Goal: Task Accomplishment & Management: Complete application form

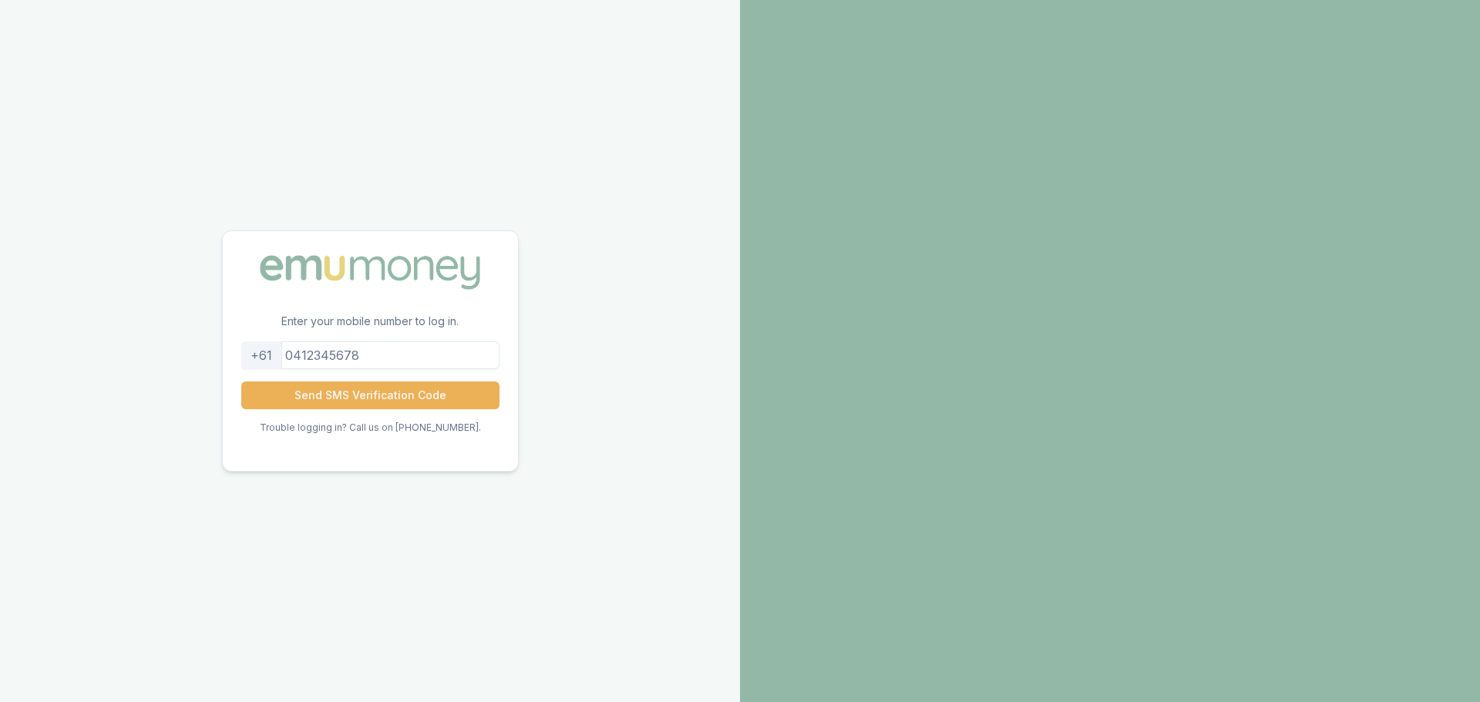
click at [371, 356] on input "tel" at bounding box center [370, 355] width 258 height 28
type input "0436644813"
click at [348, 395] on button "Send SMS Verification Code" at bounding box center [370, 395] width 258 height 28
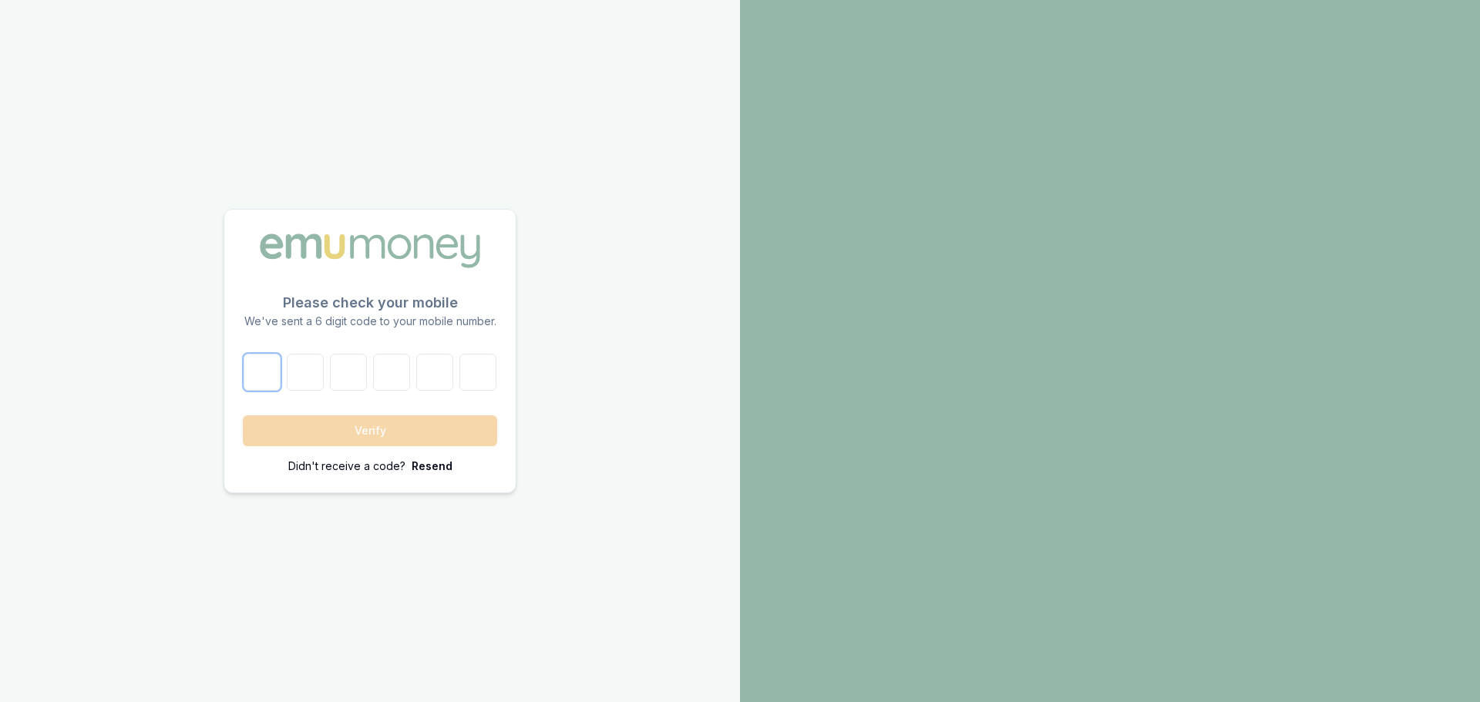
click at [267, 368] on input "number" at bounding box center [262, 372] width 37 height 37
type input "1"
type input "2"
type input "6"
type input "2"
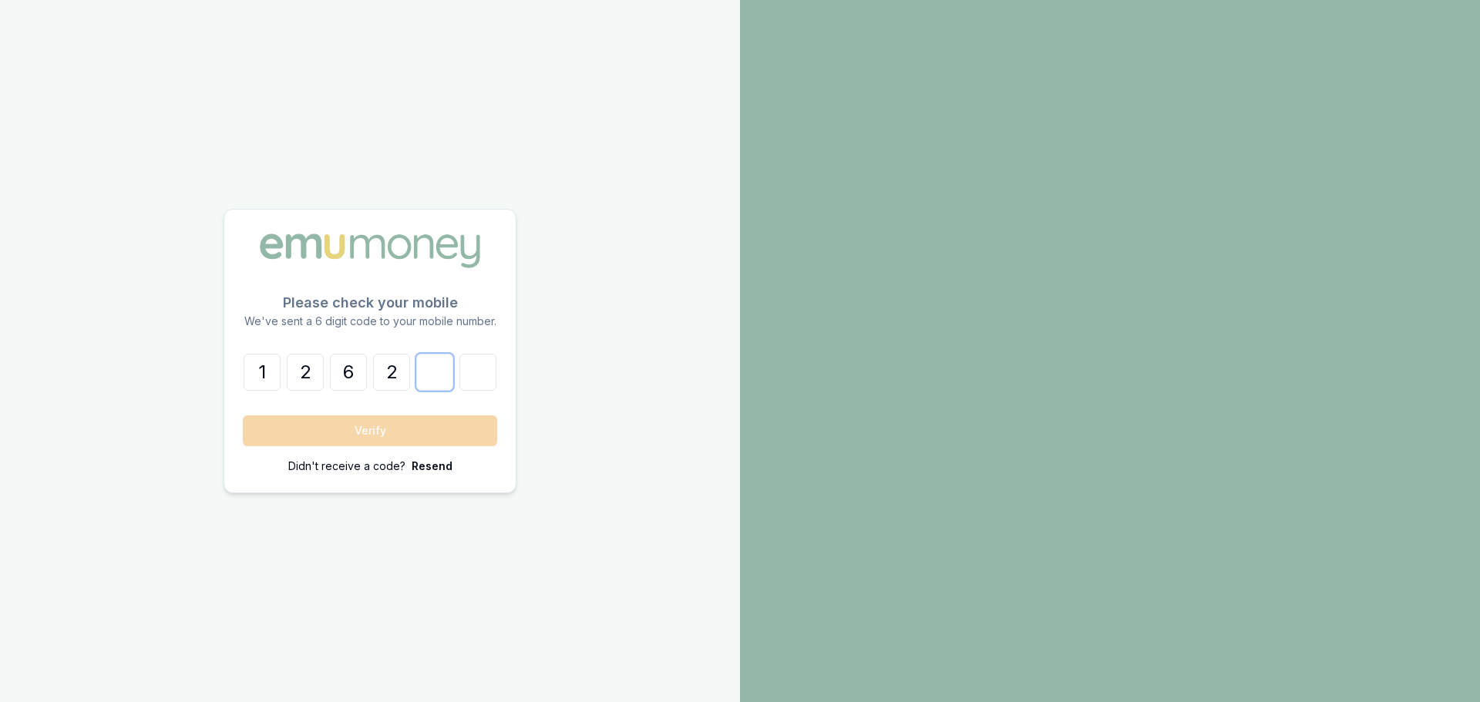
type input "9"
type input "0"
click at [384, 437] on button "Verify" at bounding box center [370, 430] width 254 height 31
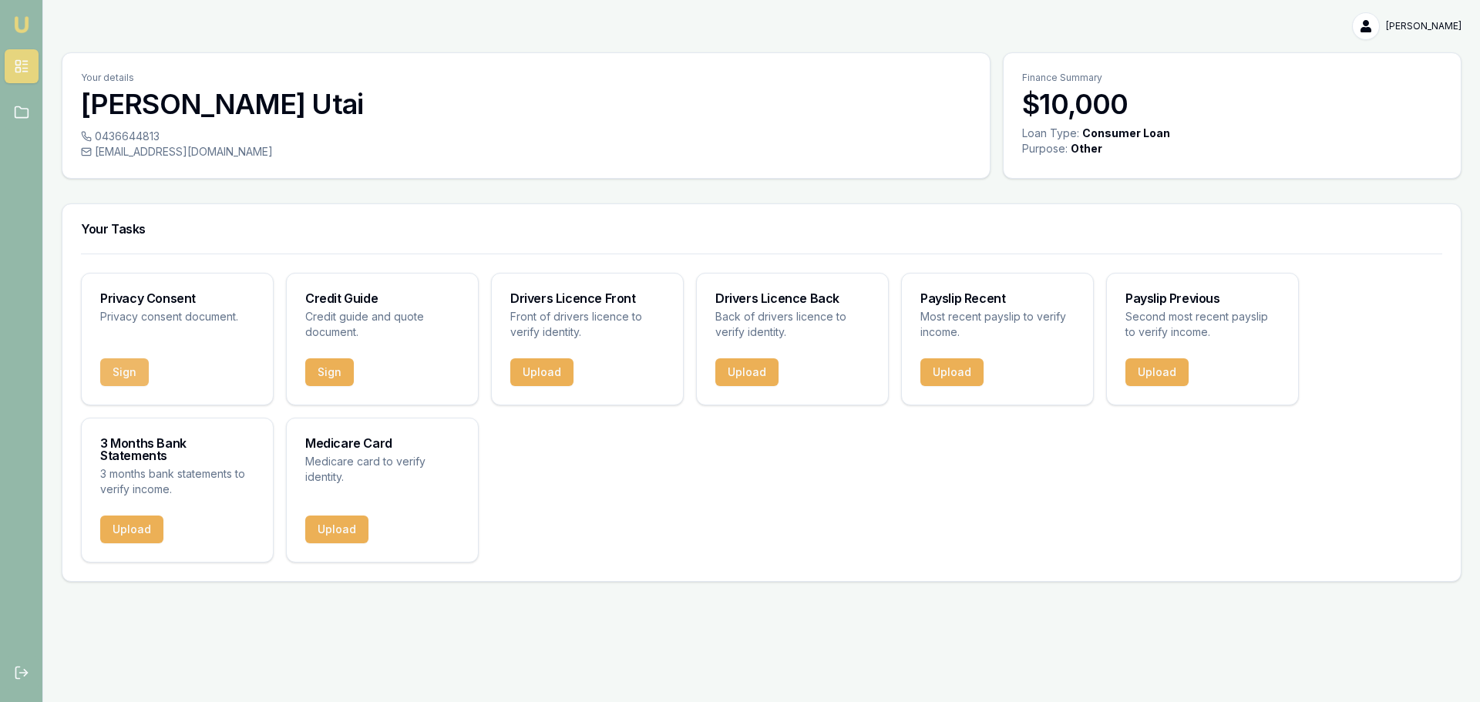
click at [123, 362] on button "Sign" at bounding box center [124, 372] width 49 height 28
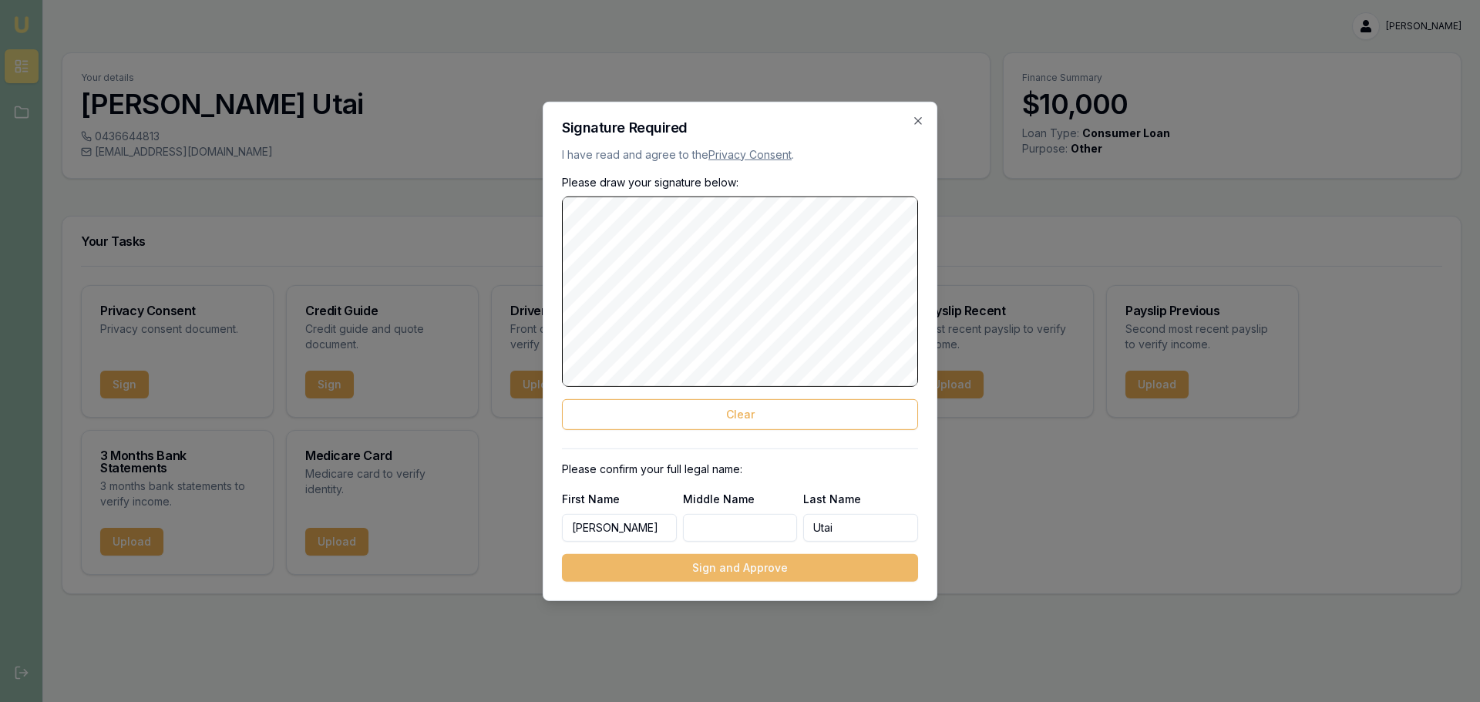
click at [701, 563] on button "Sign and Approve" at bounding box center [740, 568] width 356 height 28
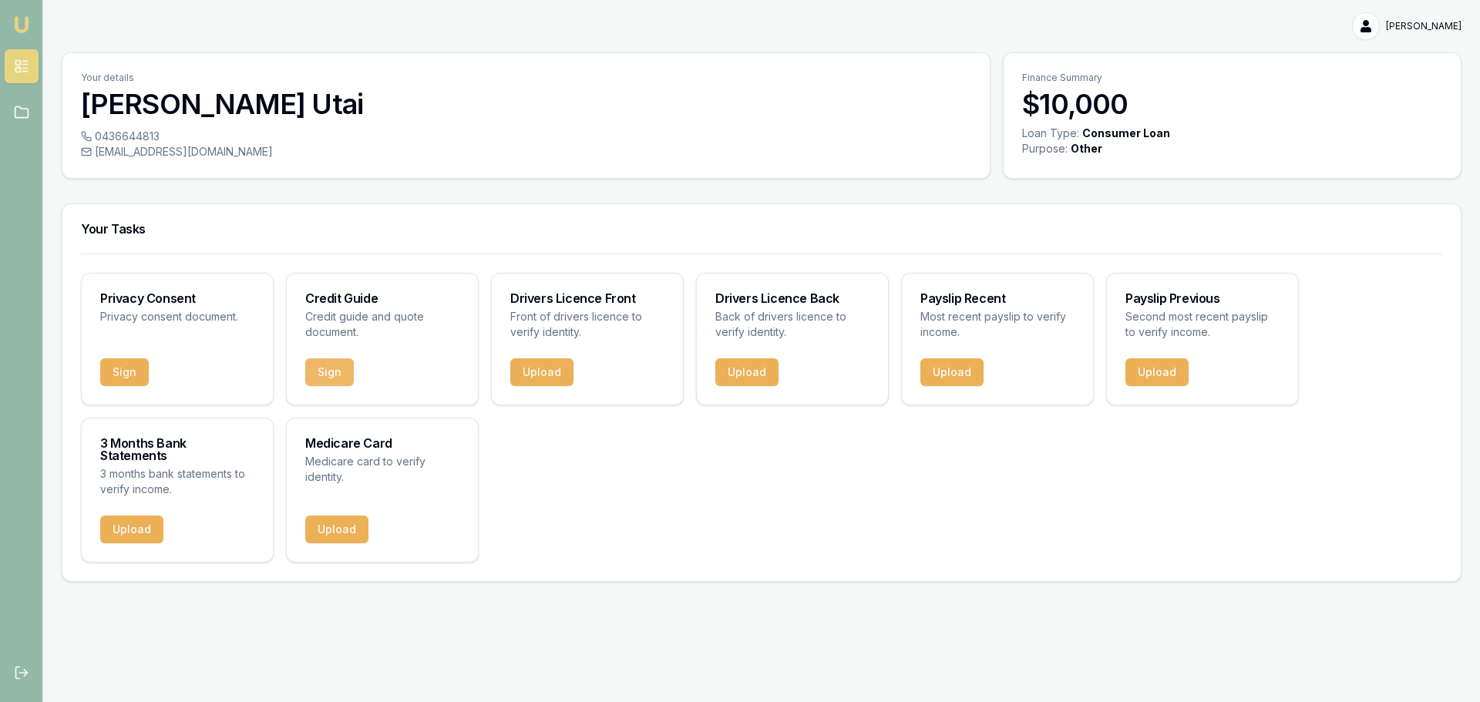
click at [320, 371] on button "Sign" at bounding box center [329, 372] width 49 height 28
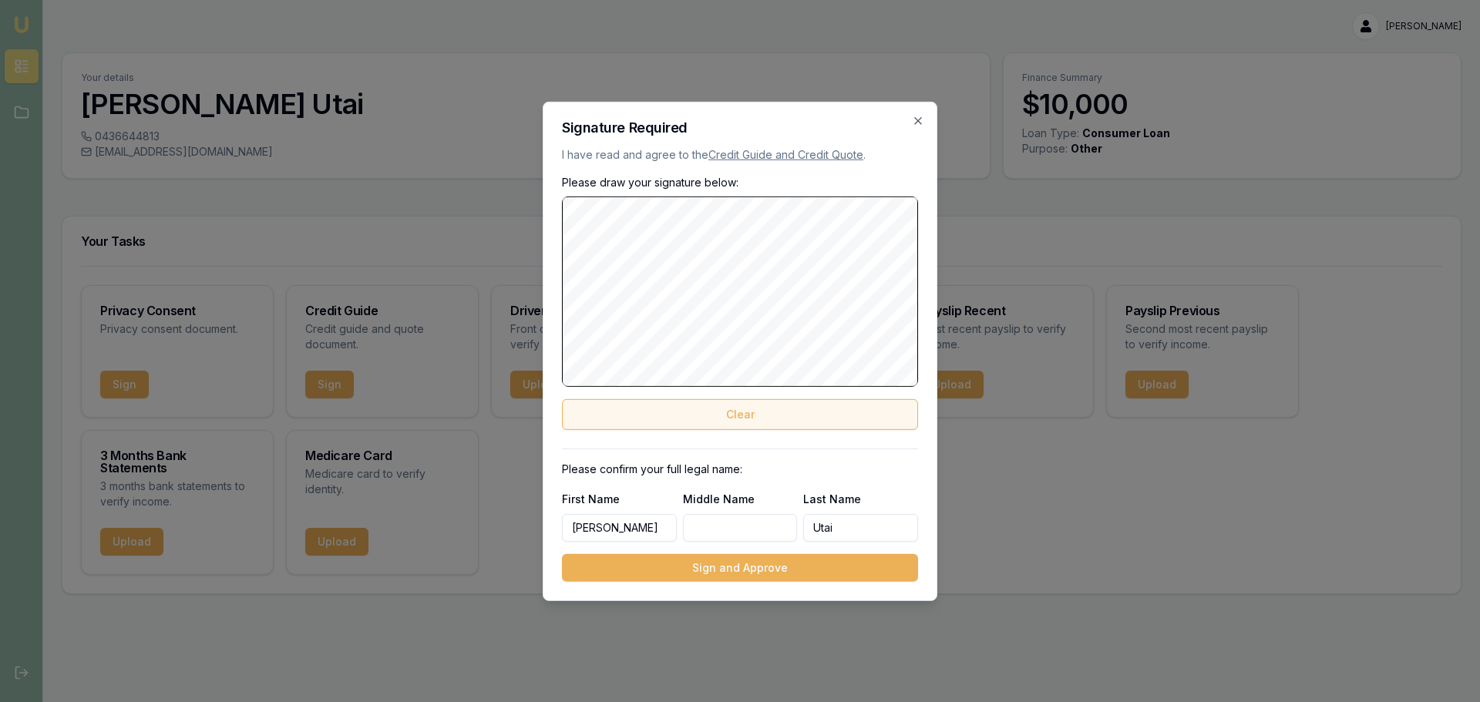
drag, startPoint x: 724, startPoint y: 397, endPoint x: 718, endPoint y: 407, distance: 12.2
click at [718, 407] on div "Please draw your signature below: Clear" at bounding box center [740, 301] width 356 height 255
click at [718, 408] on button "Clear" at bounding box center [740, 414] width 356 height 31
drag, startPoint x: 693, startPoint y: 408, endPoint x: 692, endPoint y: 394, distance: 14.7
click at [692, 406] on button "Clear" at bounding box center [740, 414] width 356 height 31
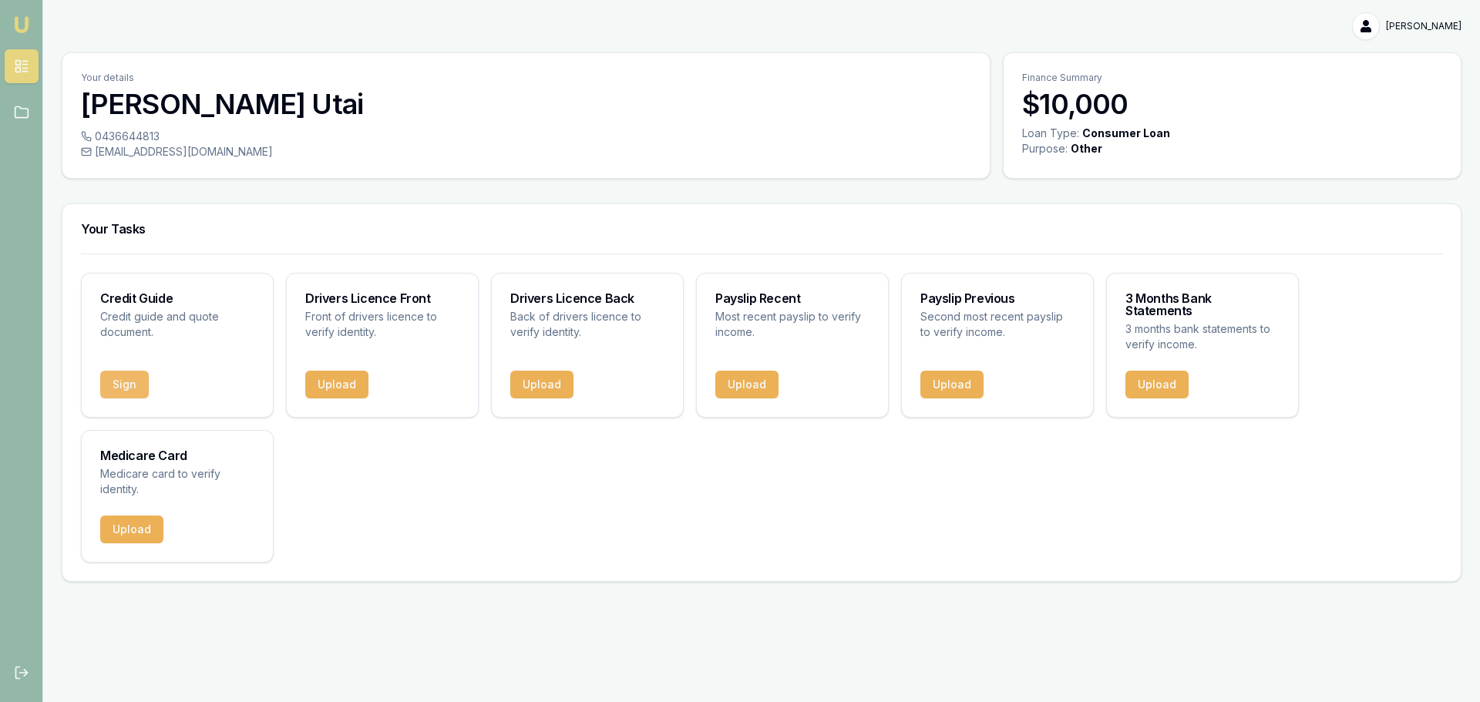
click at [126, 371] on button "Sign" at bounding box center [124, 385] width 49 height 28
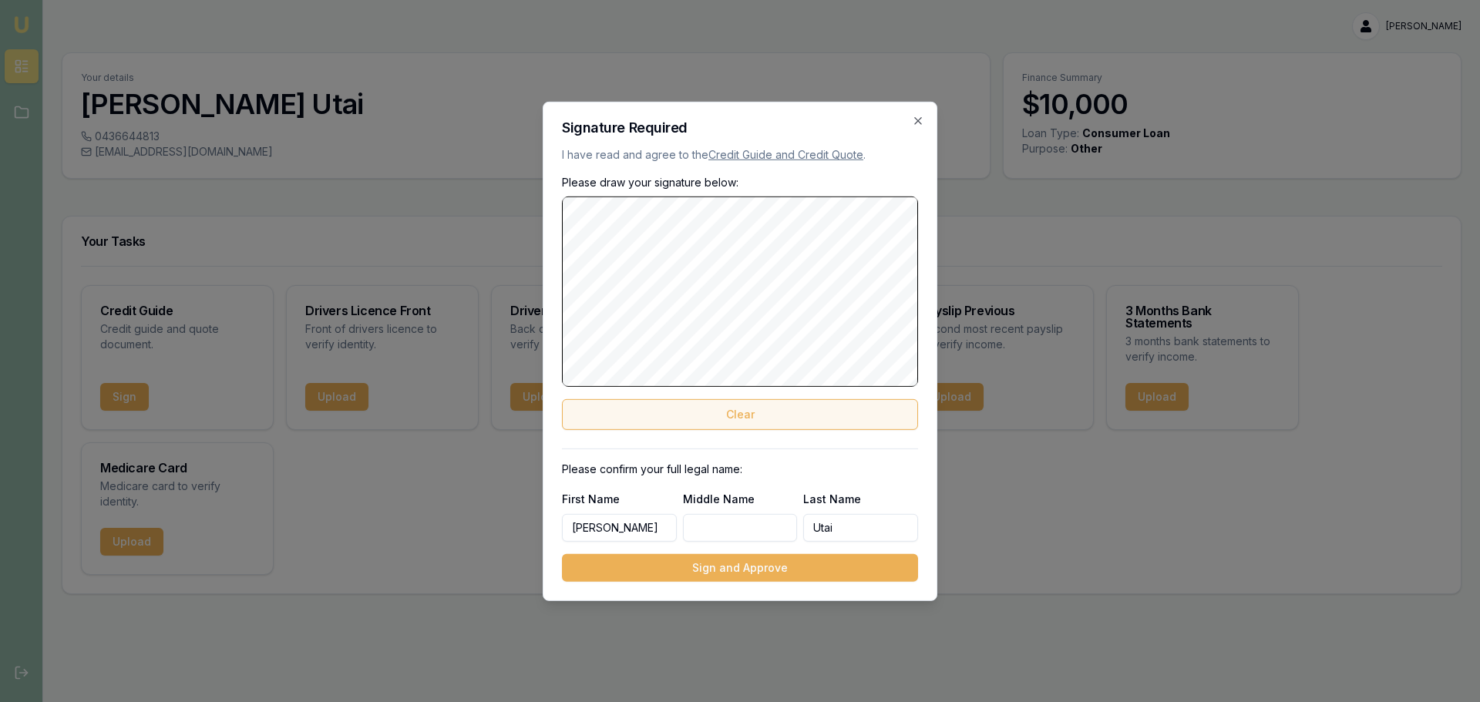
click at [752, 415] on button "Clear" at bounding box center [740, 414] width 356 height 31
click at [751, 408] on button "Clear" at bounding box center [740, 414] width 356 height 31
click at [728, 410] on div "Please draw your signature below: Clear" at bounding box center [740, 301] width 356 height 255
click at [726, 409] on button "Clear" at bounding box center [740, 414] width 356 height 31
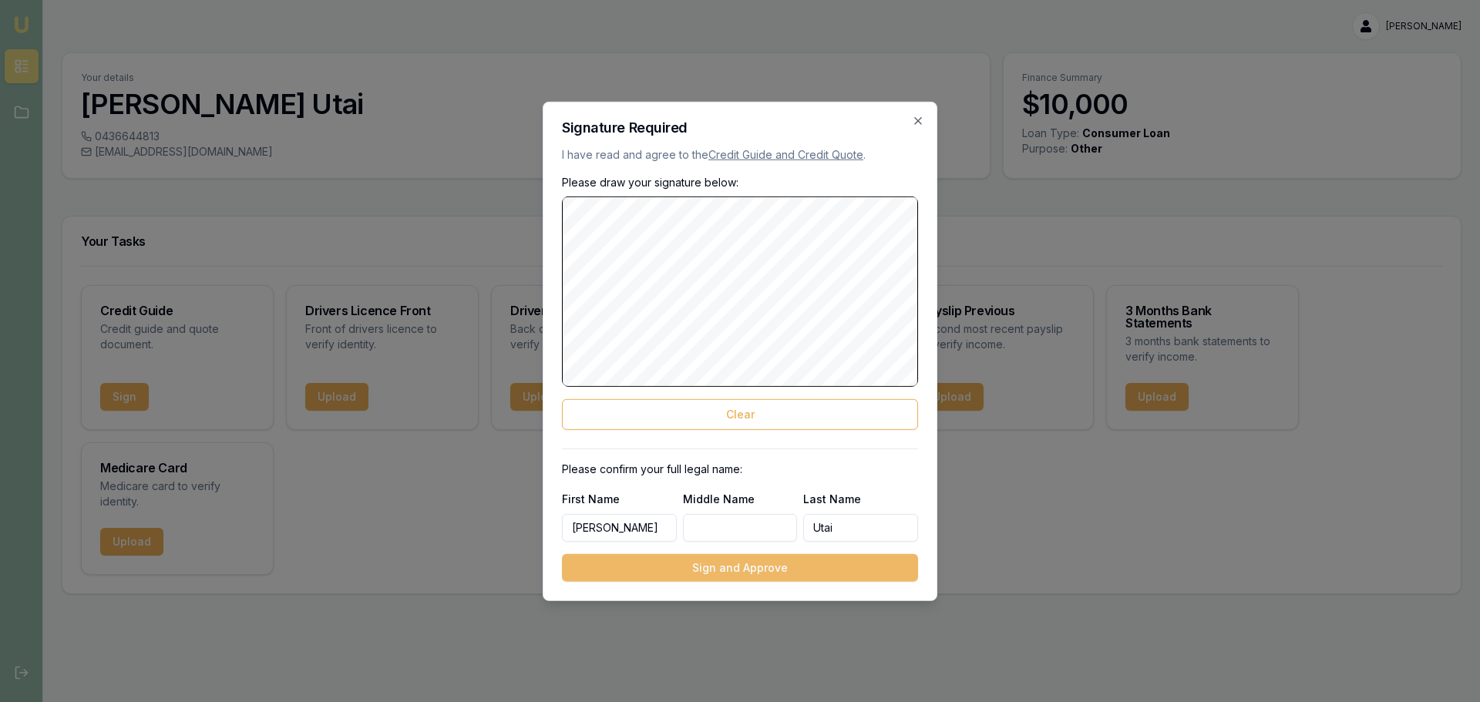
click at [721, 566] on button "Sign and Approve" at bounding box center [740, 568] width 356 height 28
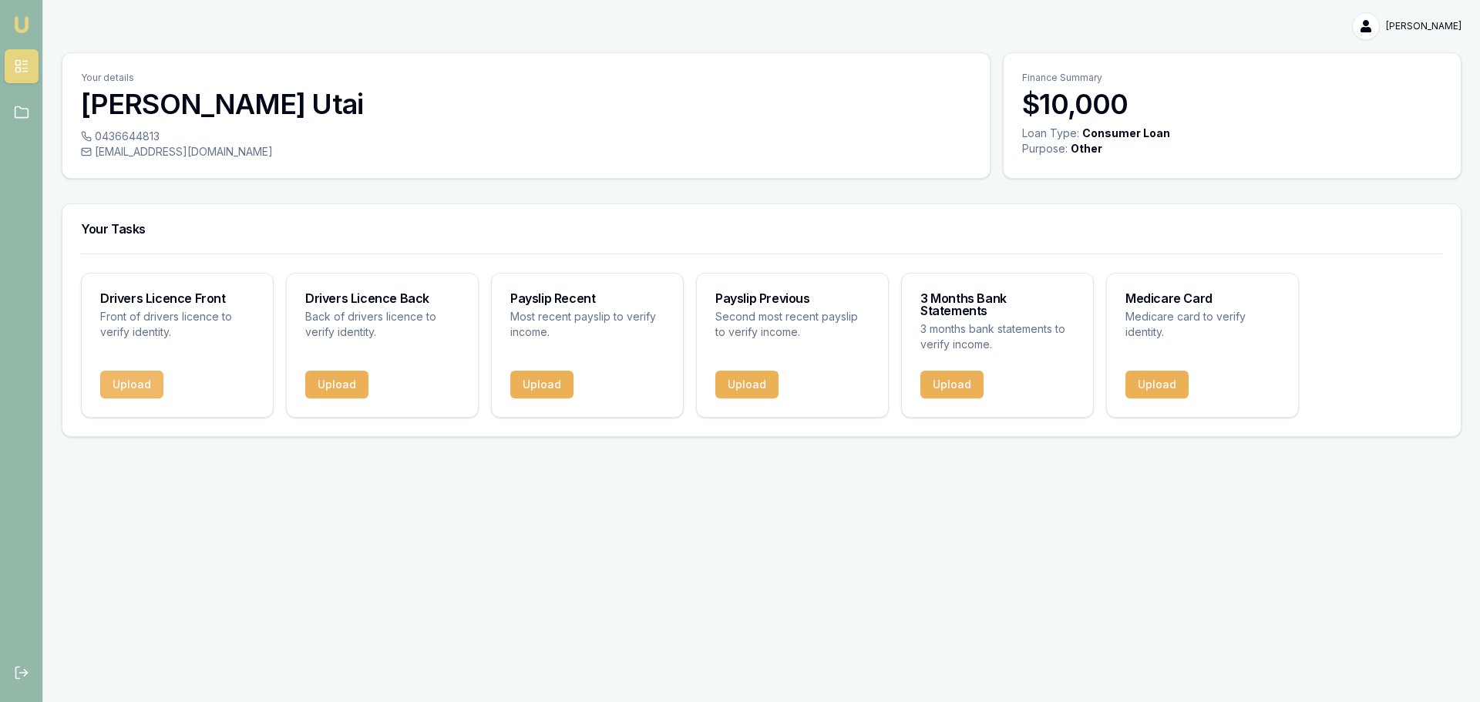
click at [134, 371] on button "Upload" at bounding box center [131, 385] width 63 height 28
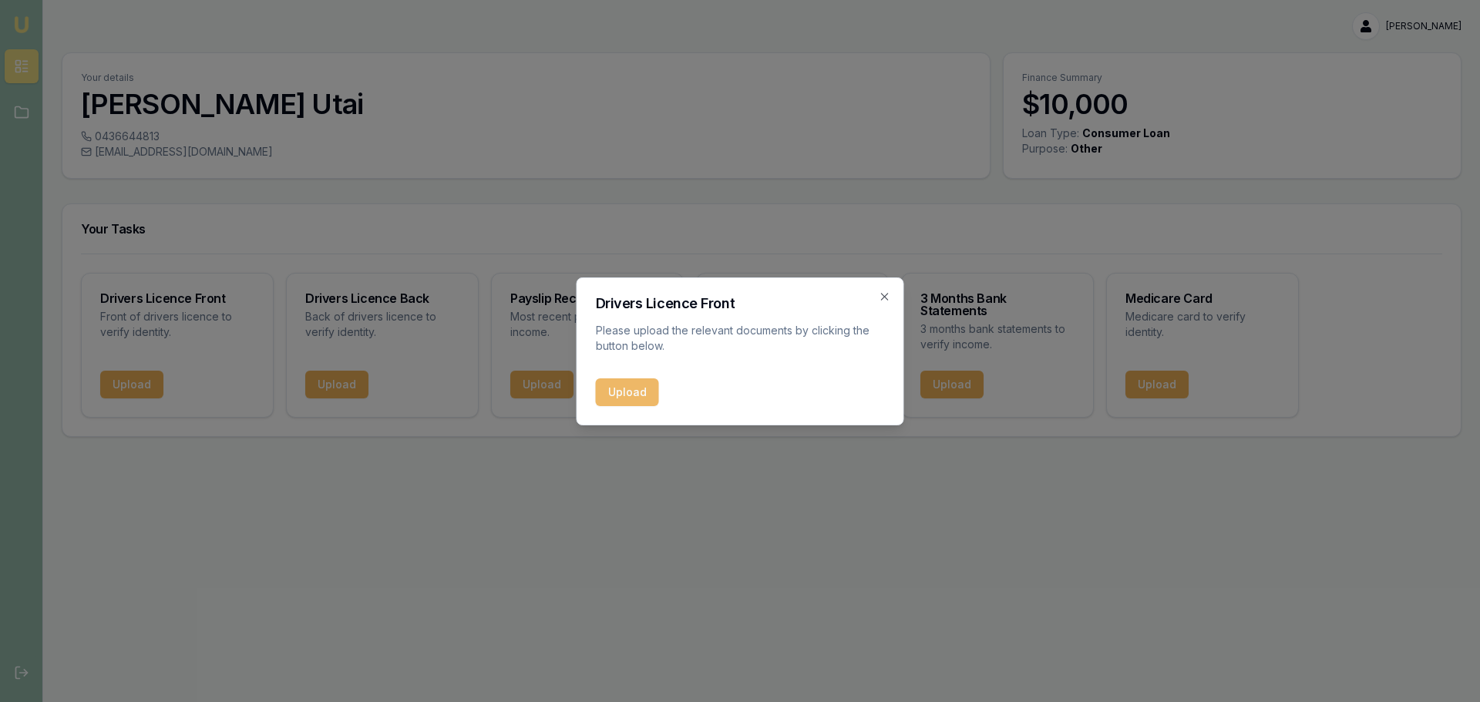
click at [640, 385] on button "Upload" at bounding box center [627, 392] width 63 height 28
click at [627, 395] on div "Upload" at bounding box center [740, 392] width 289 height 28
click at [889, 299] on icon "button" at bounding box center [885, 297] width 12 height 12
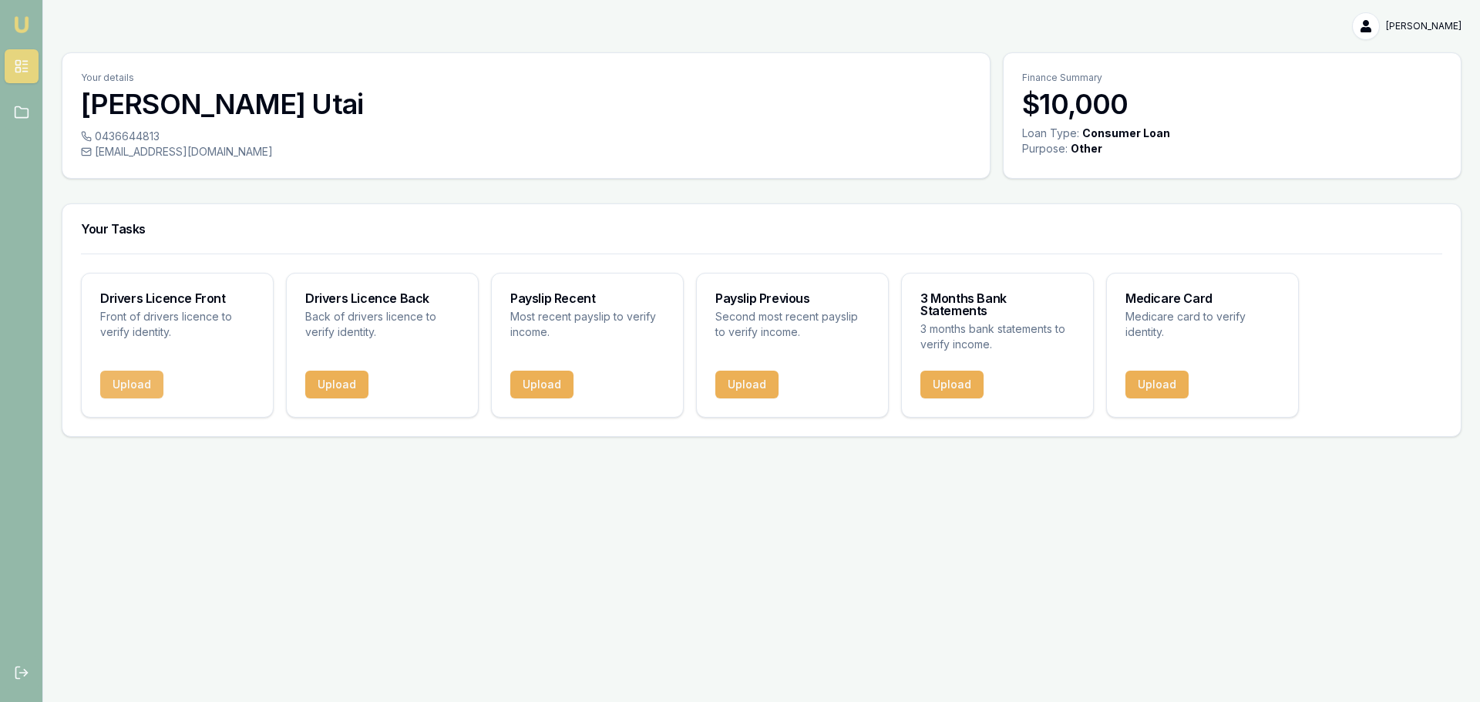
click at [130, 371] on button "Upload" at bounding box center [131, 385] width 63 height 28
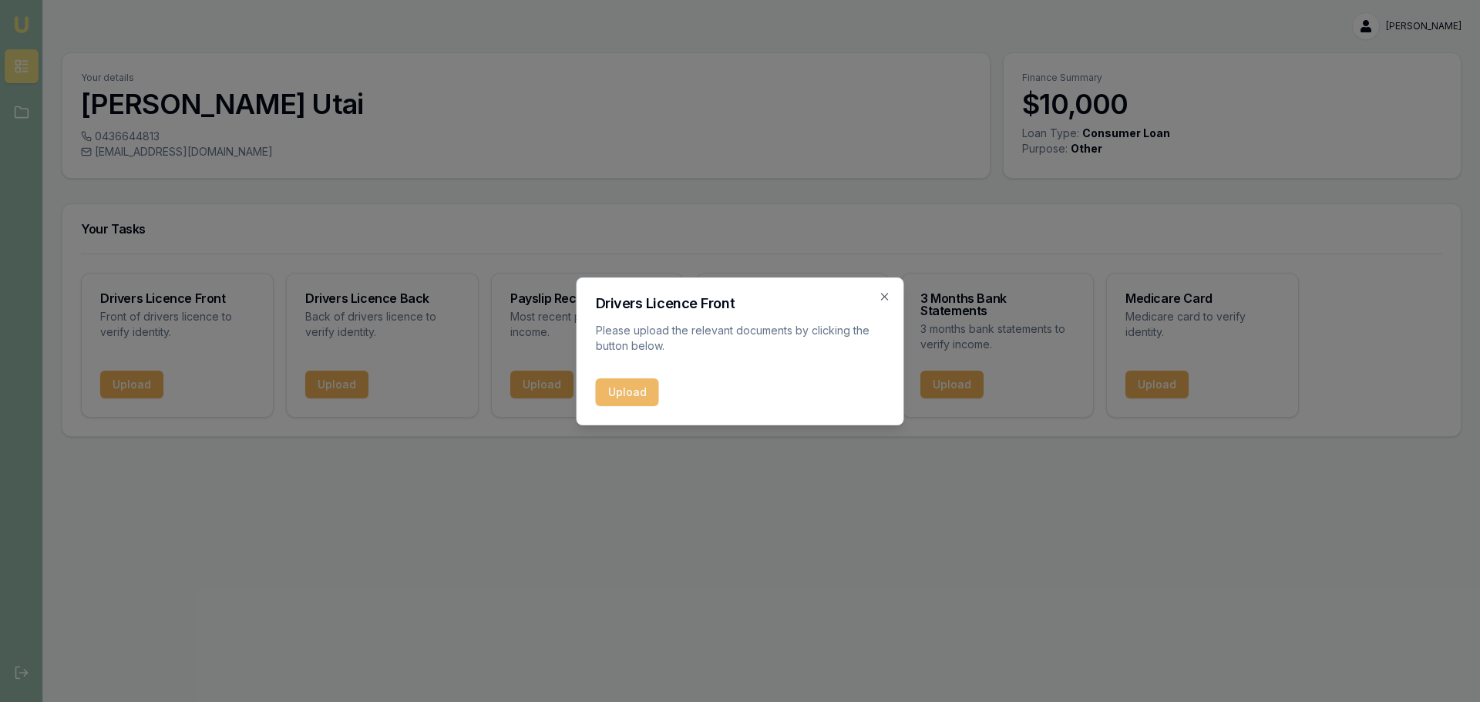
click at [621, 390] on button "Upload" at bounding box center [627, 392] width 63 height 28
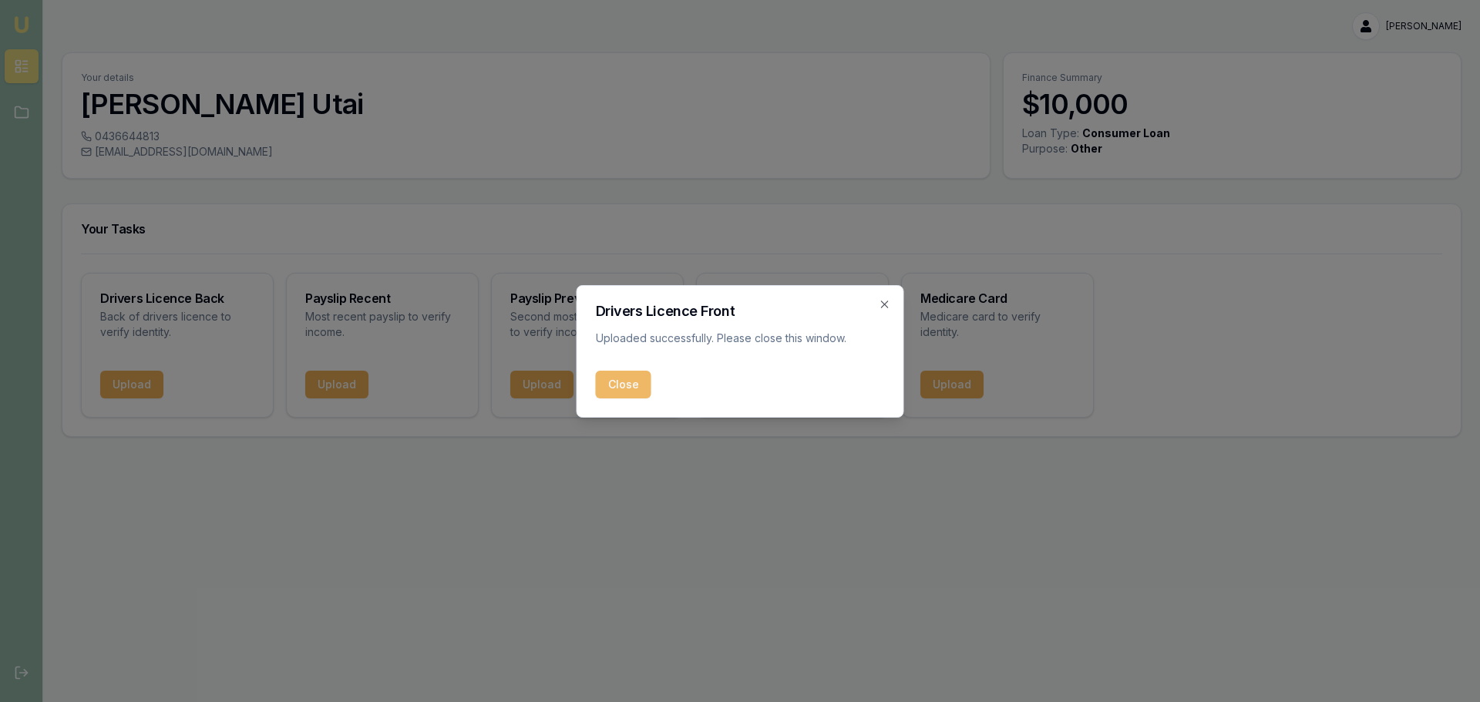
click at [632, 388] on button "Close" at bounding box center [623, 385] width 55 height 28
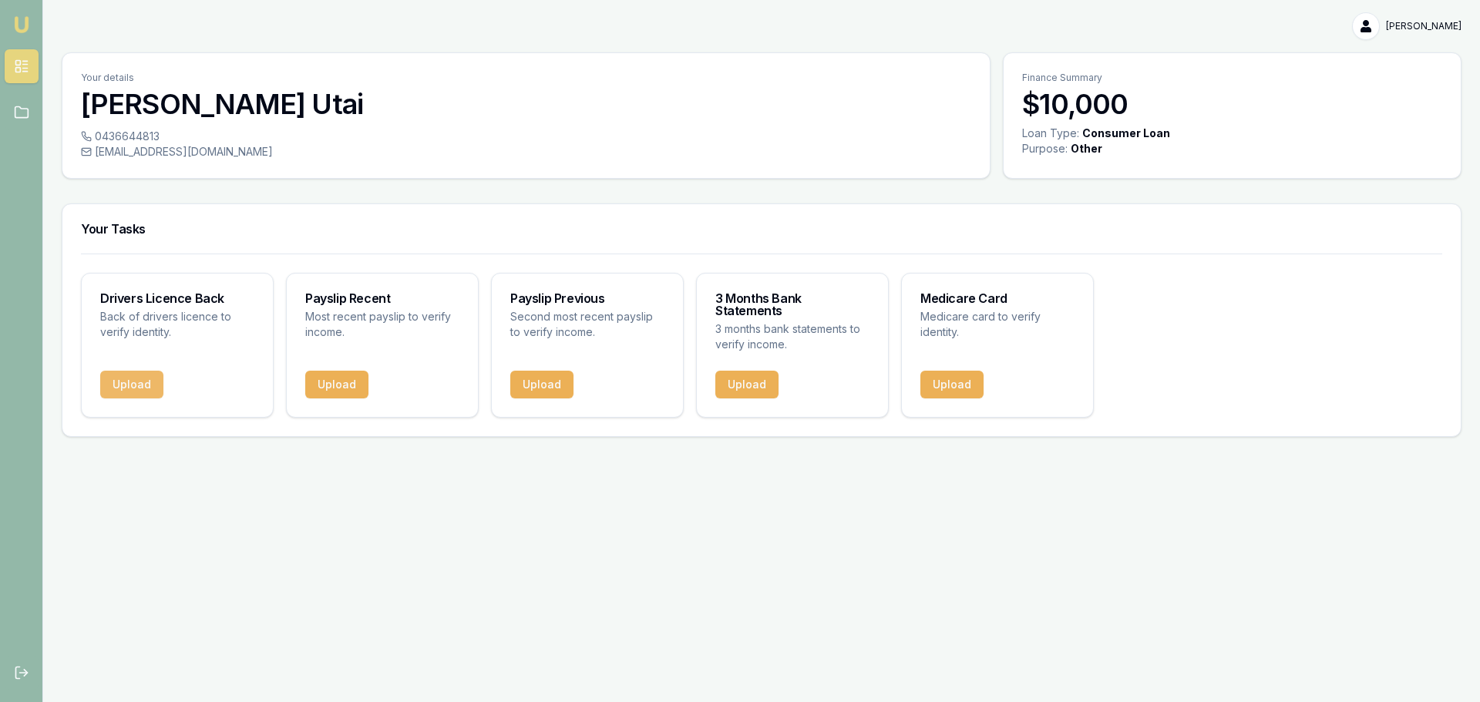
click at [133, 371] on button "Upload" at bounding box center [131, 385] width 63 height 28
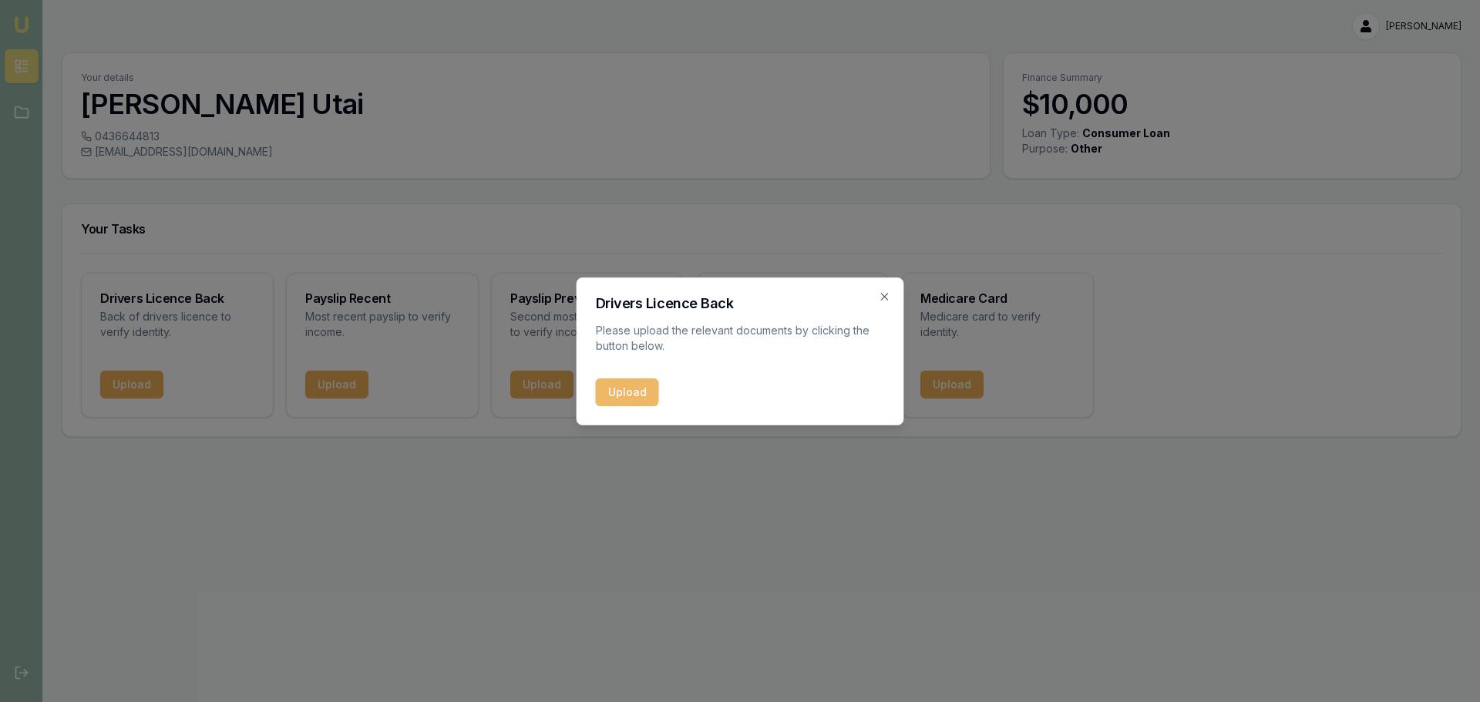
click at [650, 396] on button "Upload" at bounding box center [627, 392] width 63 height 28
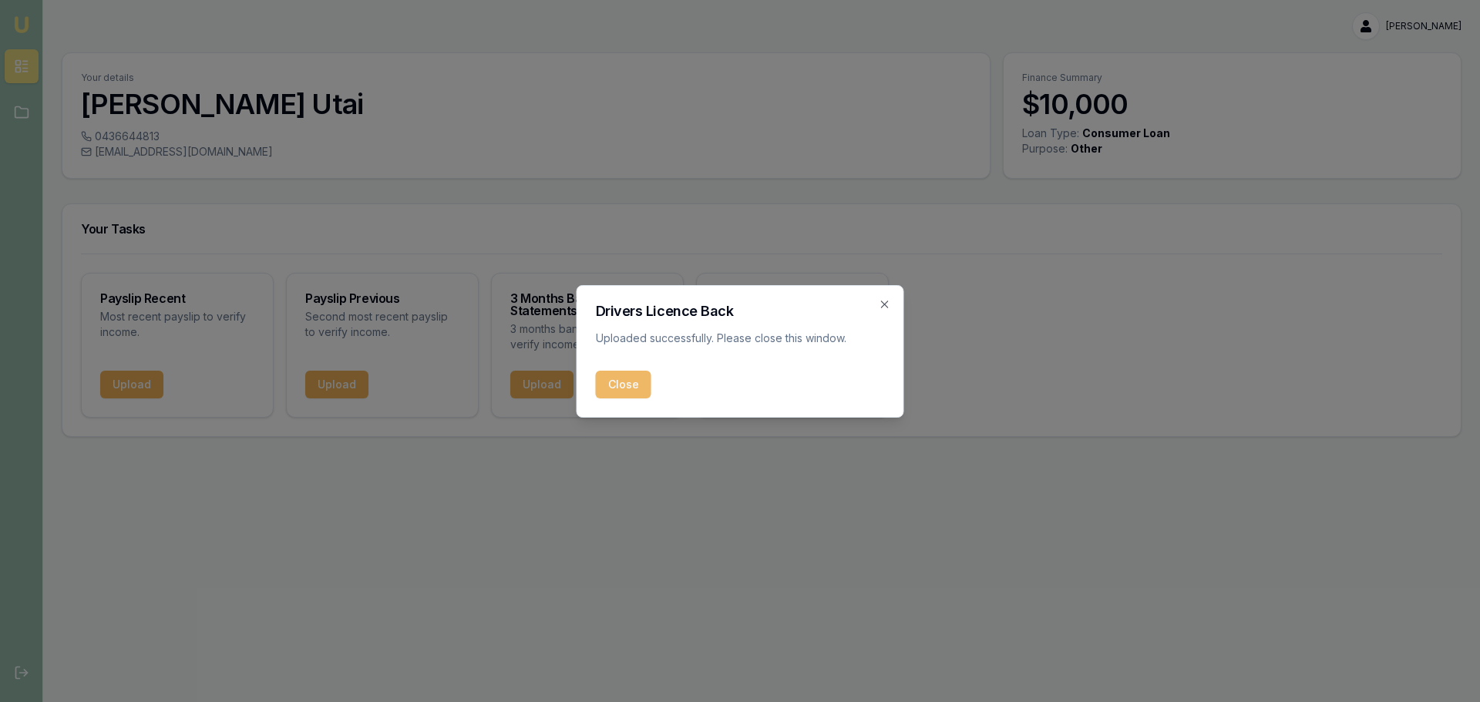
click at [632, 388] on button "Close" at bounding box center [623, 385] width 55 height 28
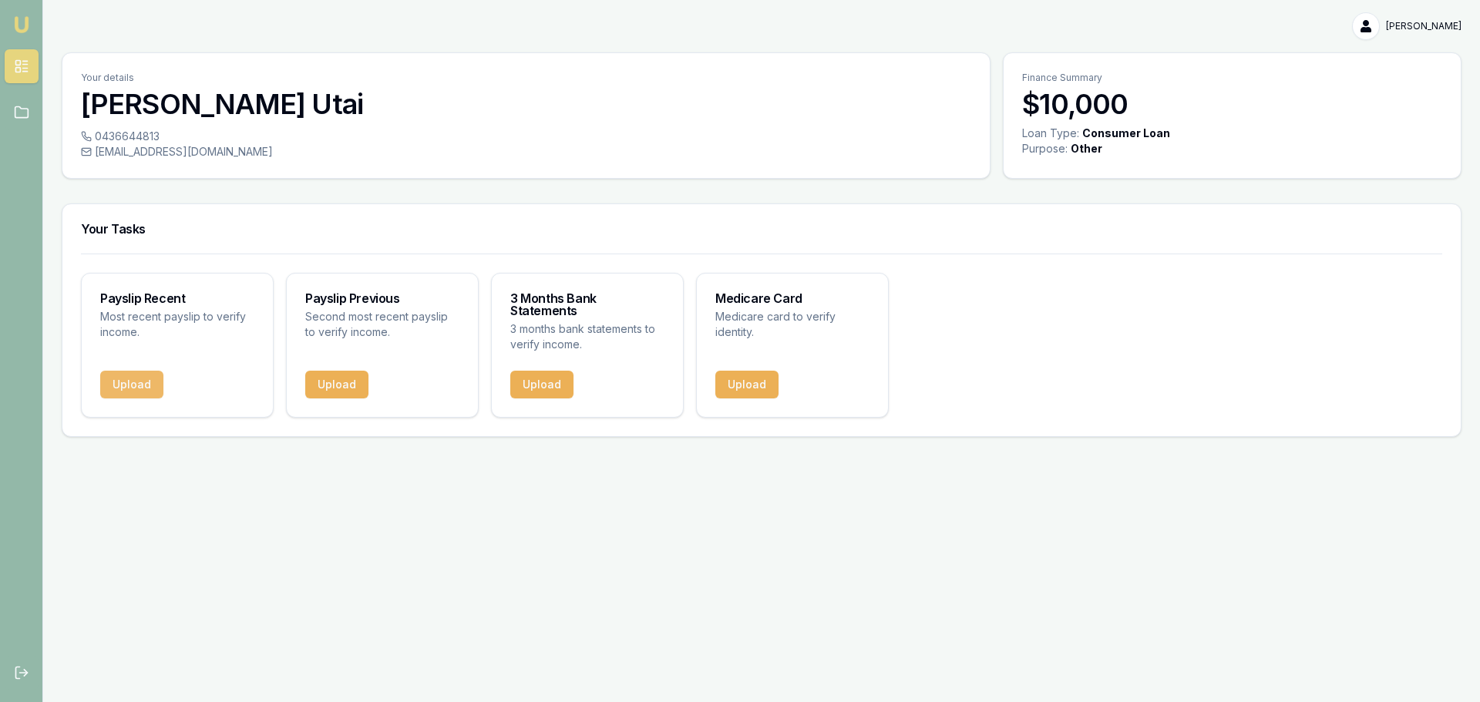
click at [124, 371] on button "Upload" at bounding box center [131, 385] width 63 height 28
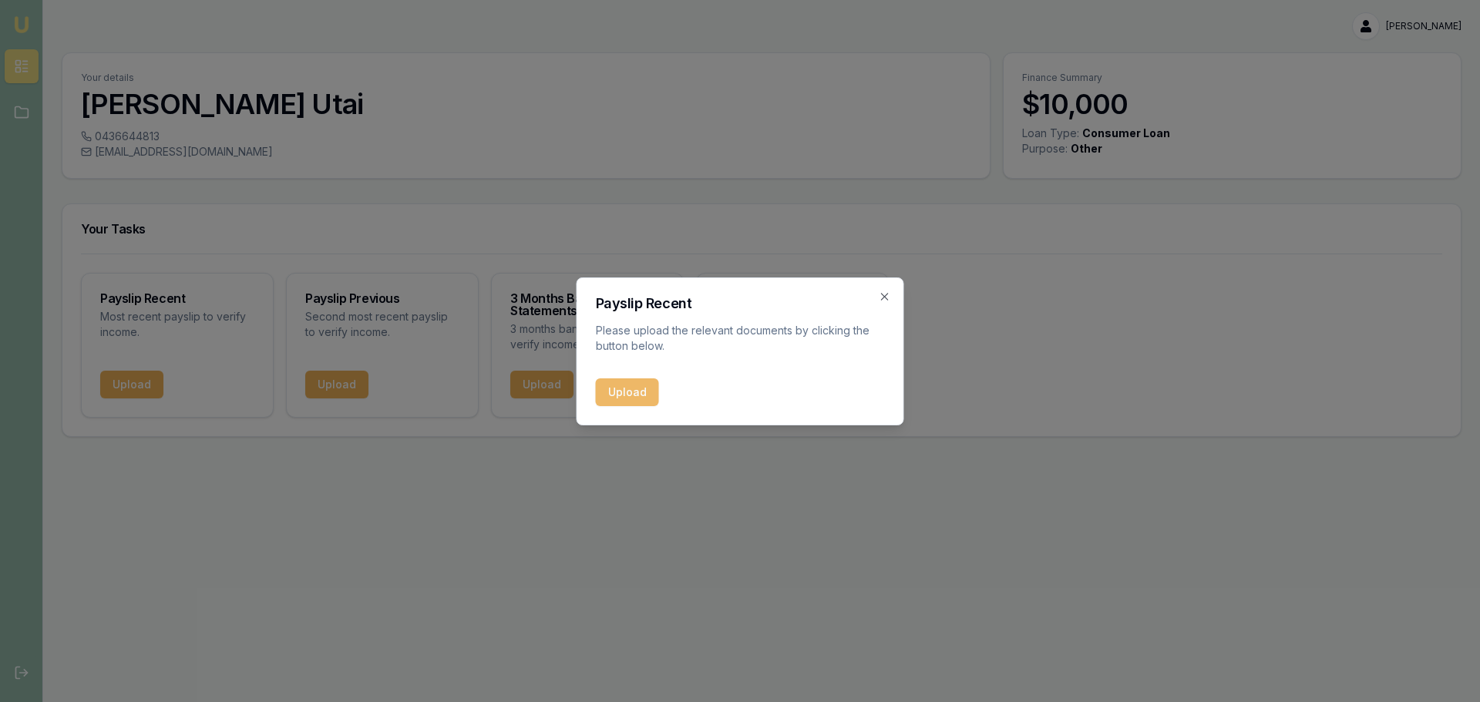
click at [625, 393] on button "Upload" at bounding box center [627, 392] width 63 height 28
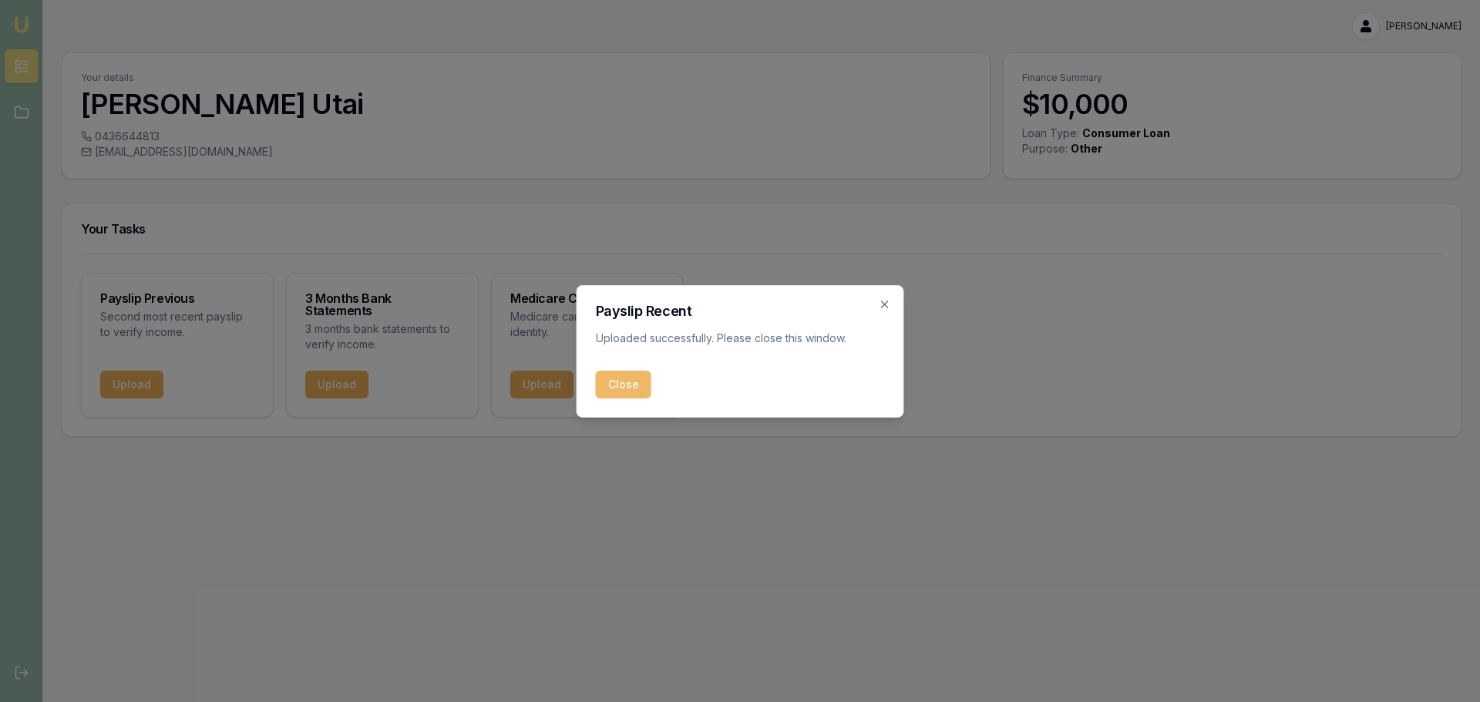
click at [606, 380] on button "Close" at bounding box center [623, 385] width 55 height 28
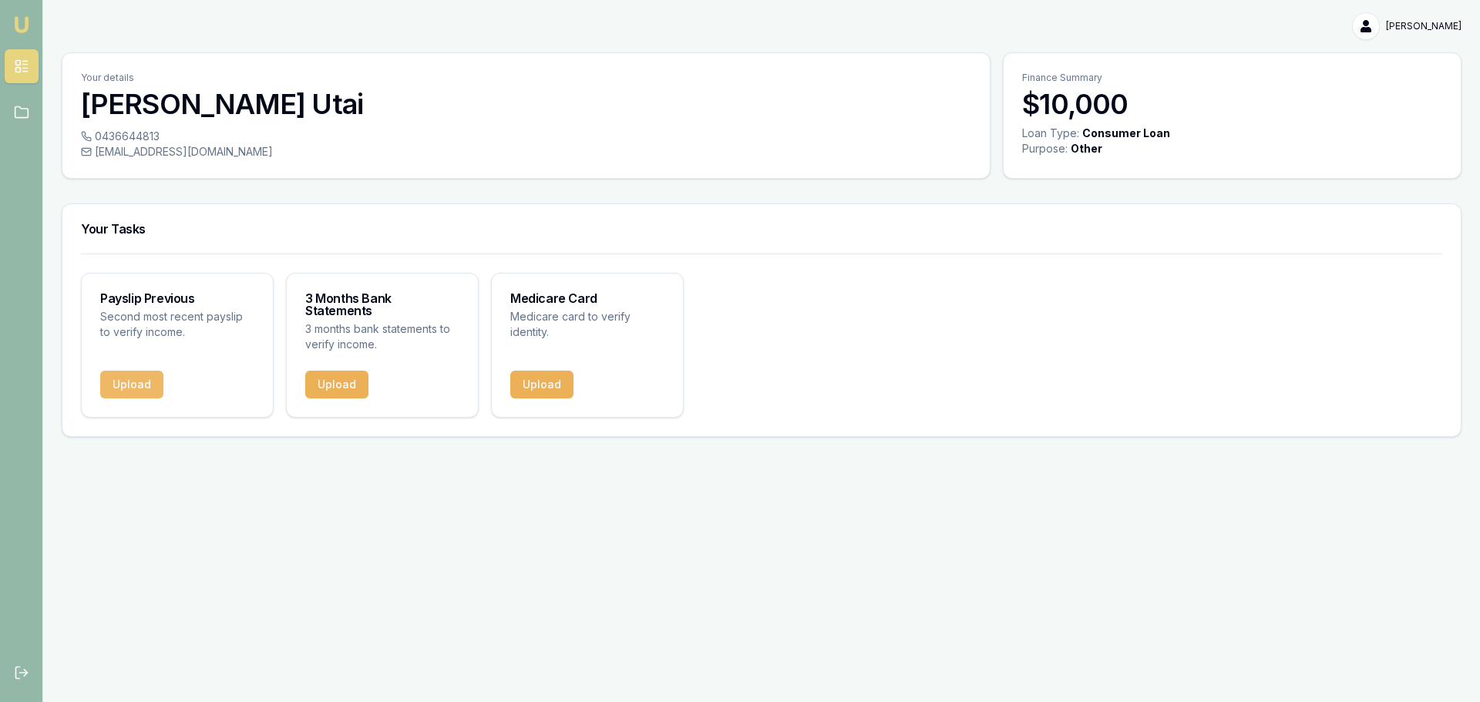
click at [126, 371] on button "Upload" at bounding box center [131, 385] width 63 height 28
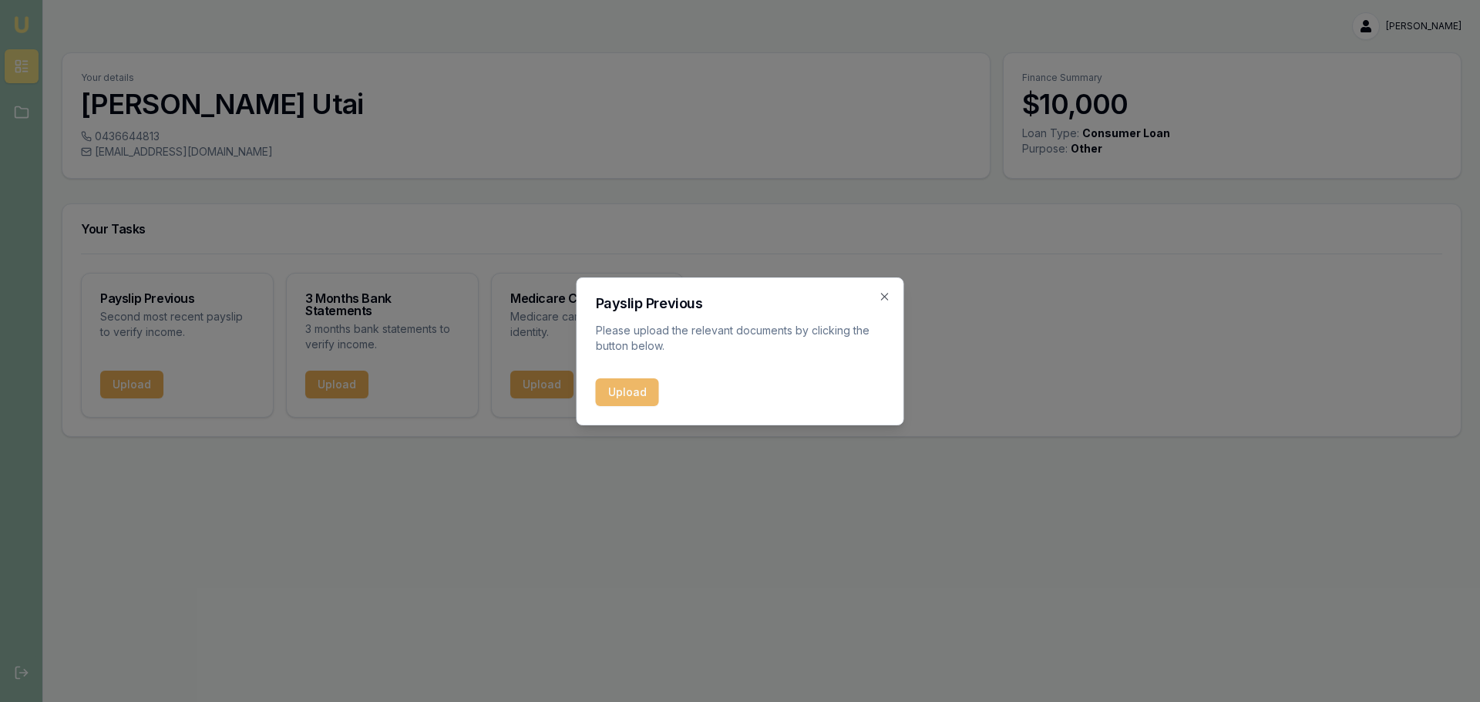
click at [608, 386] on button "Upload" at bounding box center [627, 392] width 63 height 28
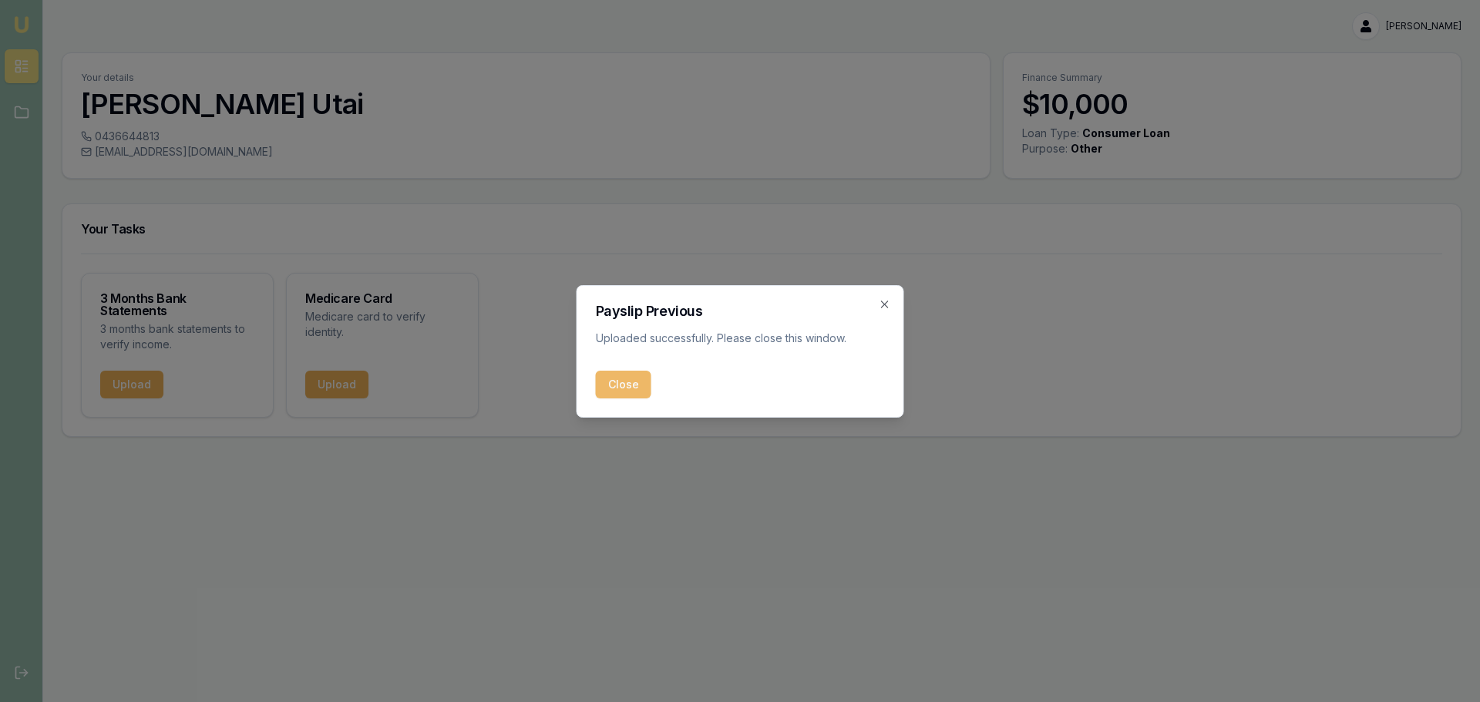
click at [635, 376] on button "Close" at bounding box center [623, 385] width 55 height 28
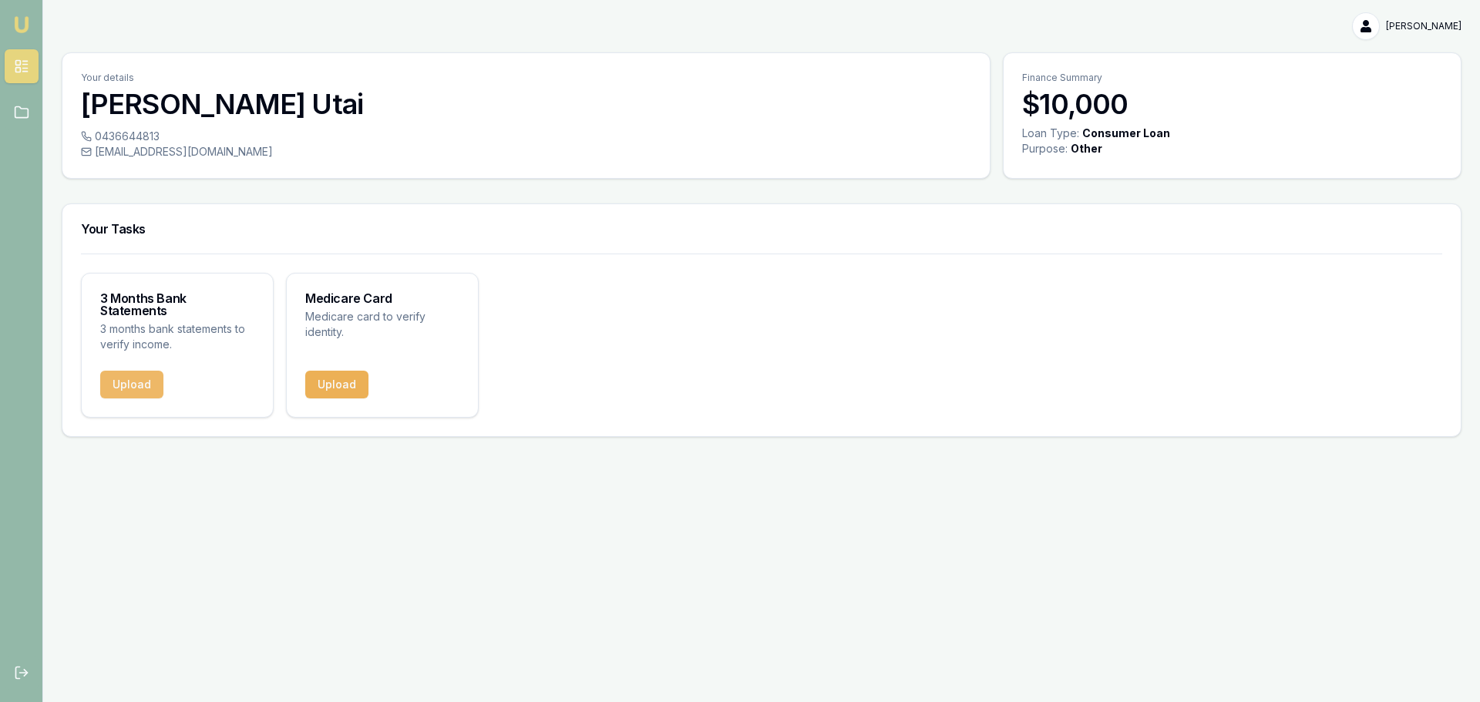
click at [120, 371] on button "Upload" at bounding box center [131, 385] width 63 height 28
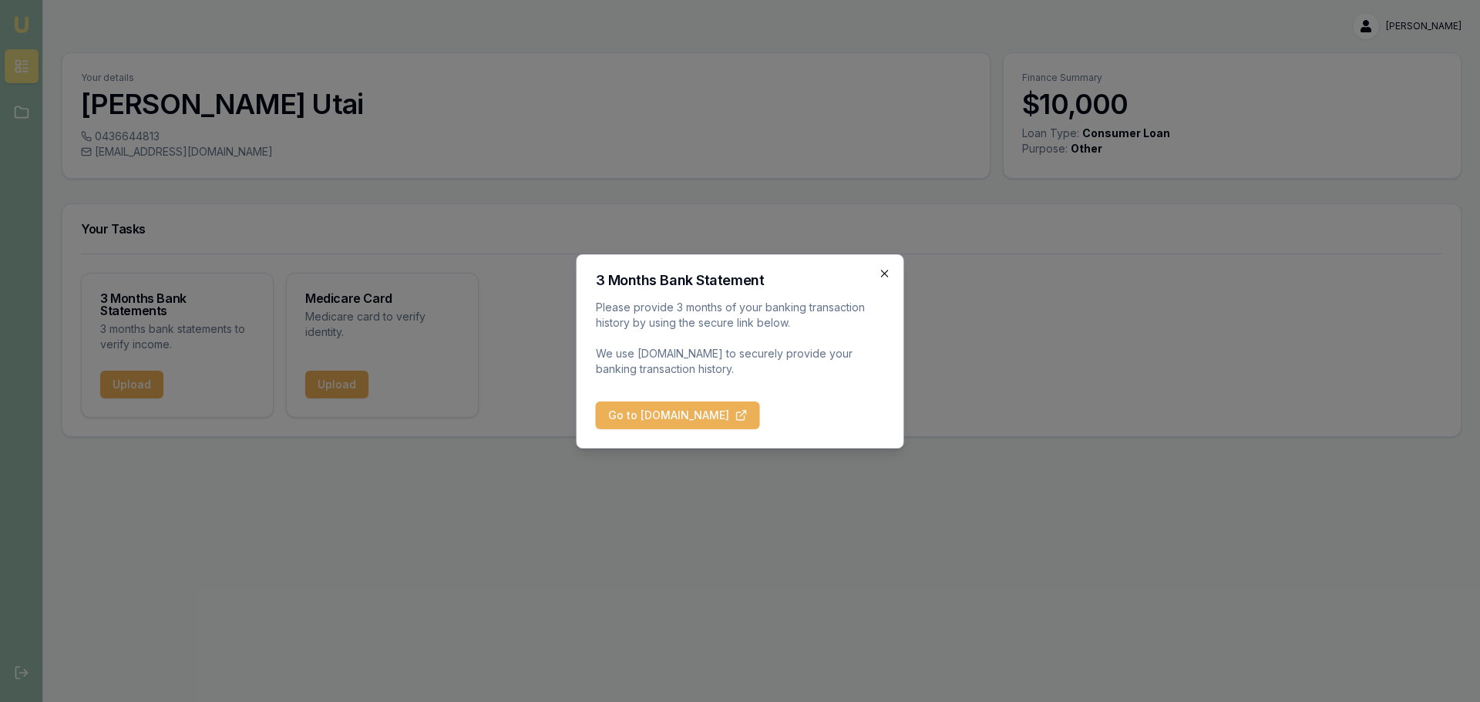
click at [885, 271] on icon "button" at bounding box center [885, 273] width 12 height 12
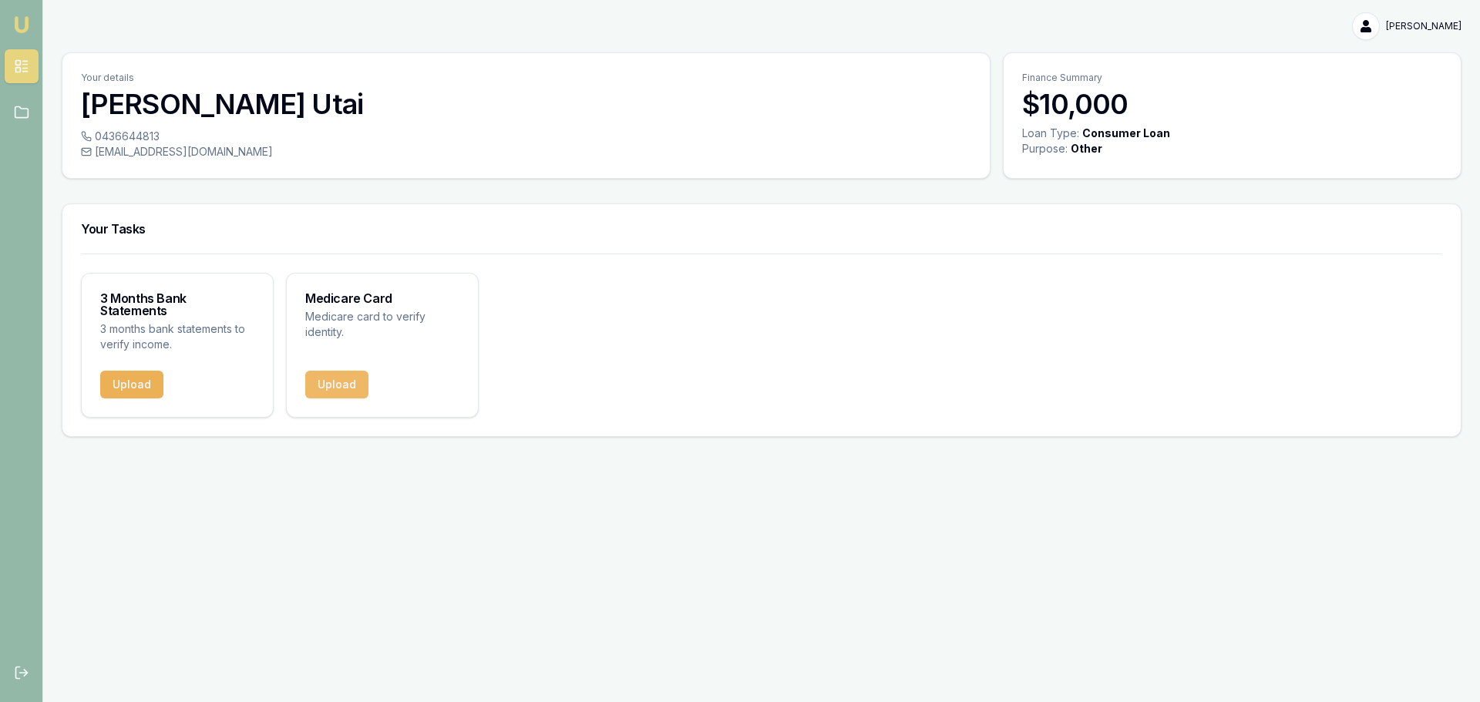
click at [321, 371] on button "Upload" at bounding box center [336, 385] width 63 height 28
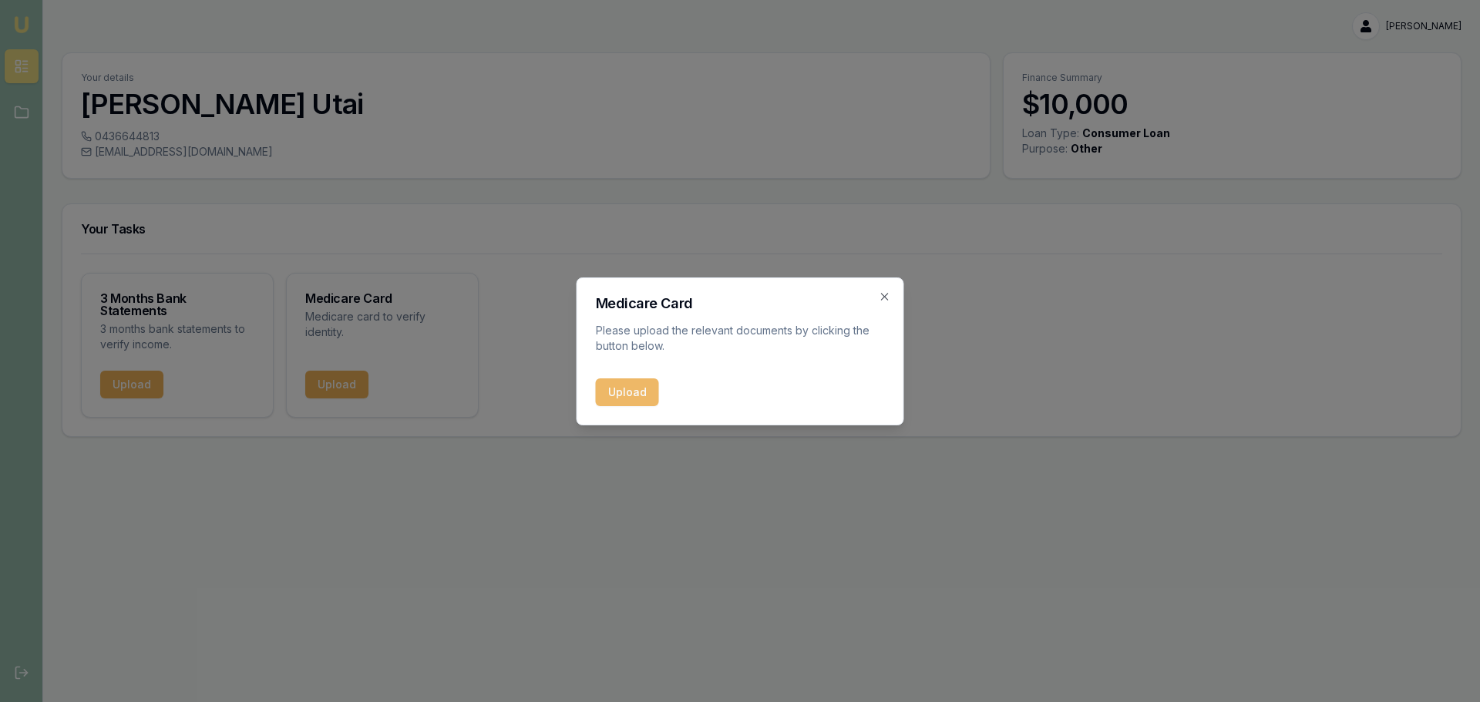
click at [650, 398] on button "Upload" at bounding box center [627, 392] width 63 height 28
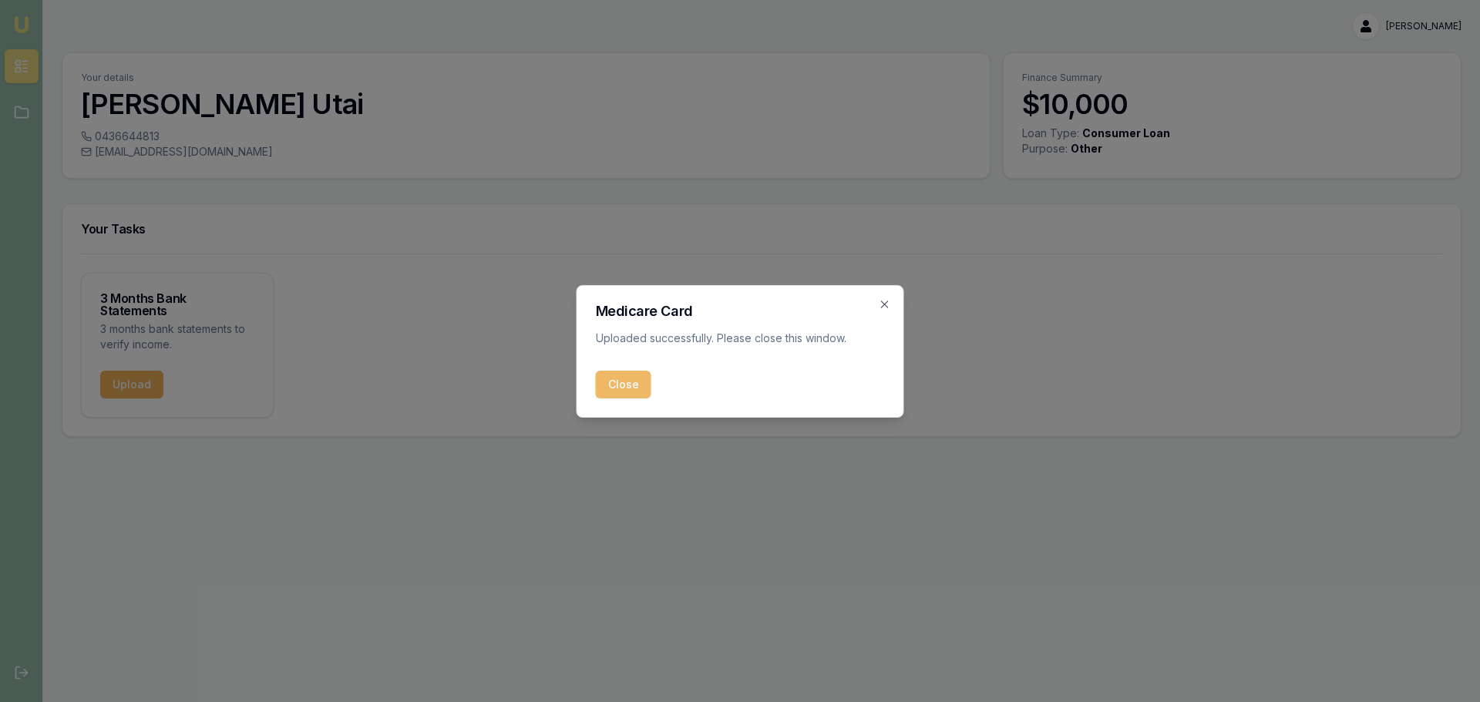
click at [620, 384] on button "Close" at bounding box center [623, 385] width 55 height 28
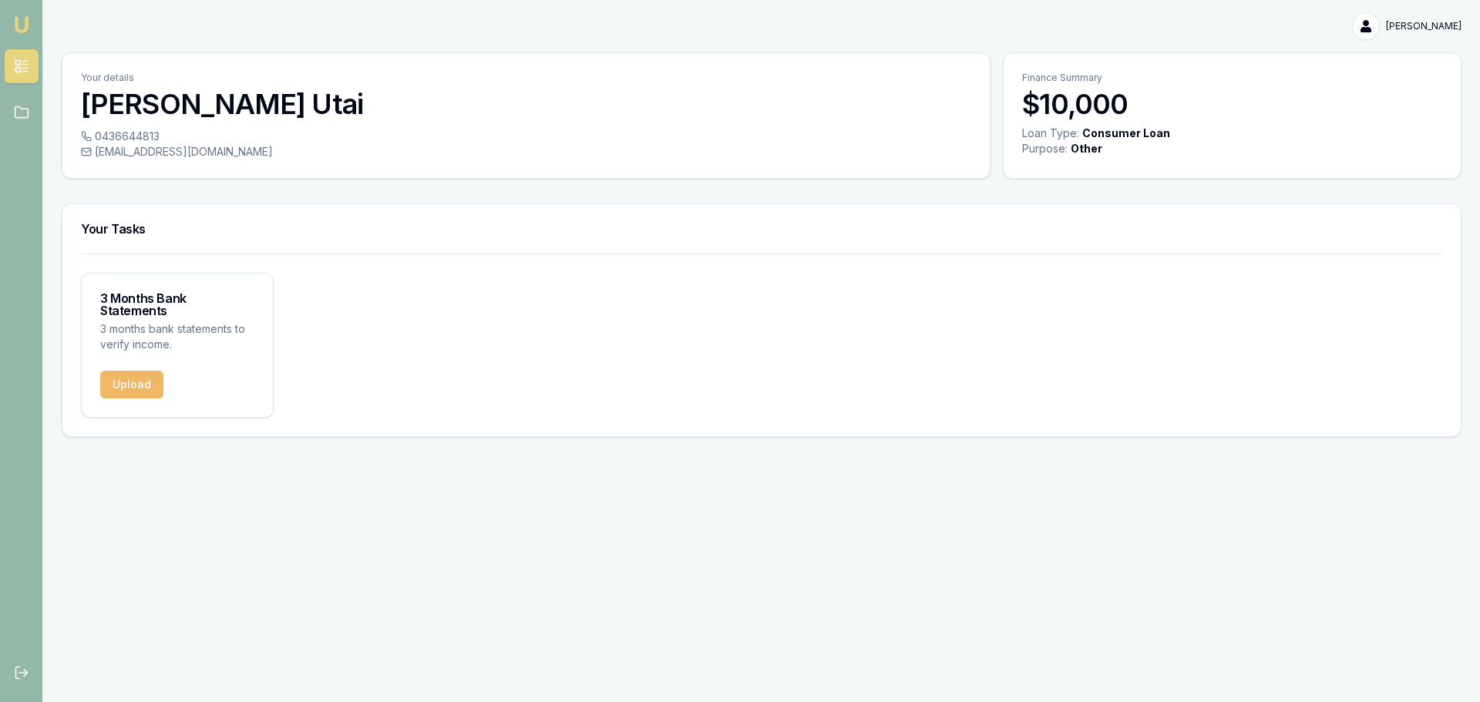
click at [128, 371] on button "Upload" at bounding box center [131, 385] width 63 height 28
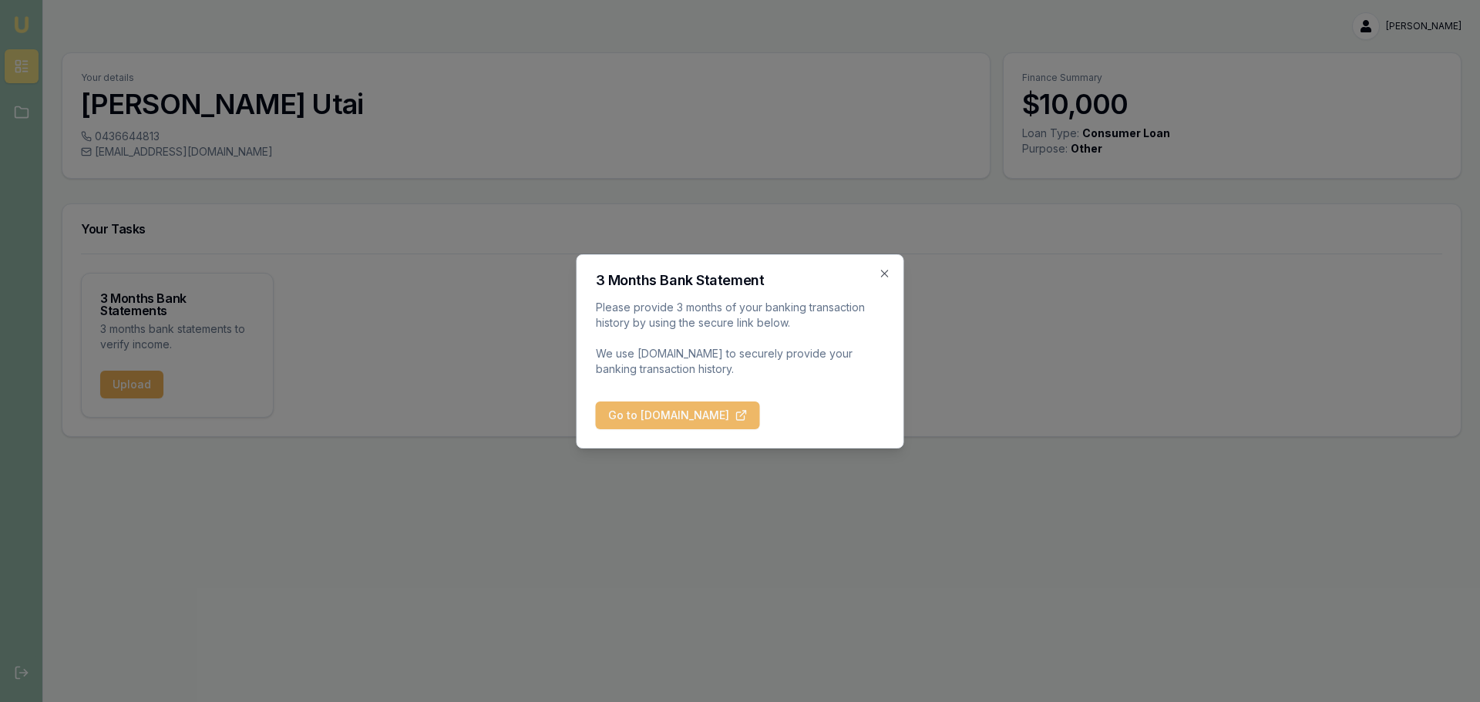
click at [653, 411] on button "Go to BankStatements.com.au" at bounding box center [678, 416] width 164 height 28
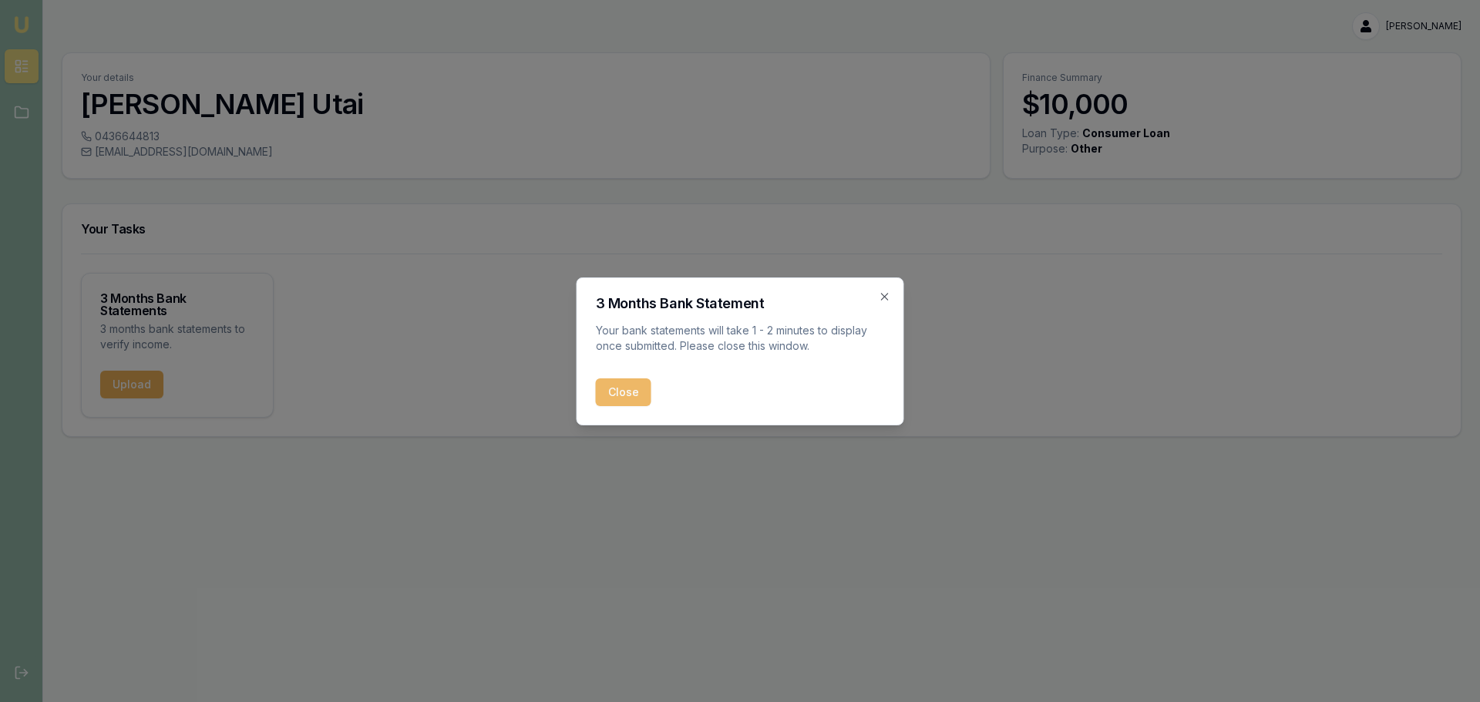
click at [623, 401] on button "Close" at bounding box center [623, 392] width 55 height 28
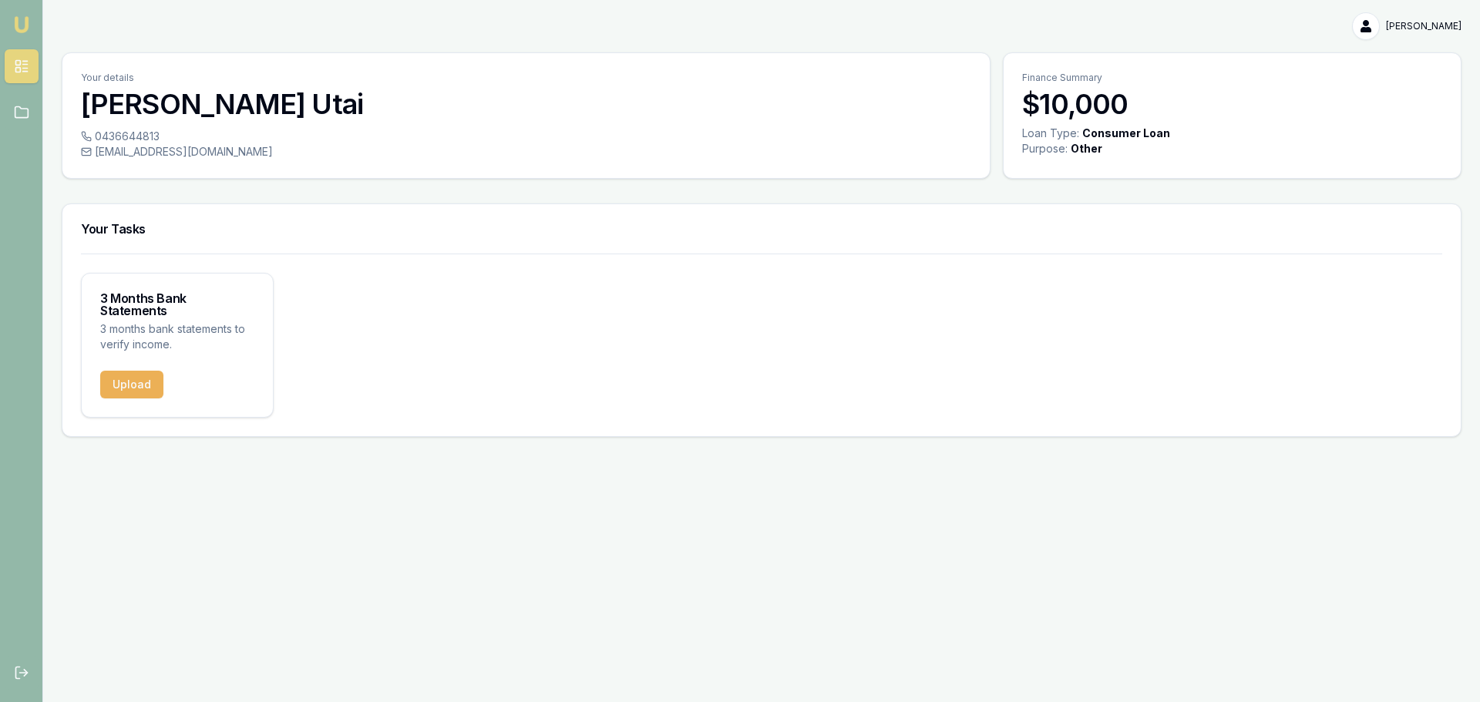
click at [351, 280] on div "3 Months Bank Statements 3 months bank statements to verify income. Upload" at bounding box center [761, 345] width 1361 height 145
click at [14, 61] on icon at bounding box center [21, 66] width 15 height 15
click at [22, 25] on img at bounding box center [21, 24] width 18 height 18
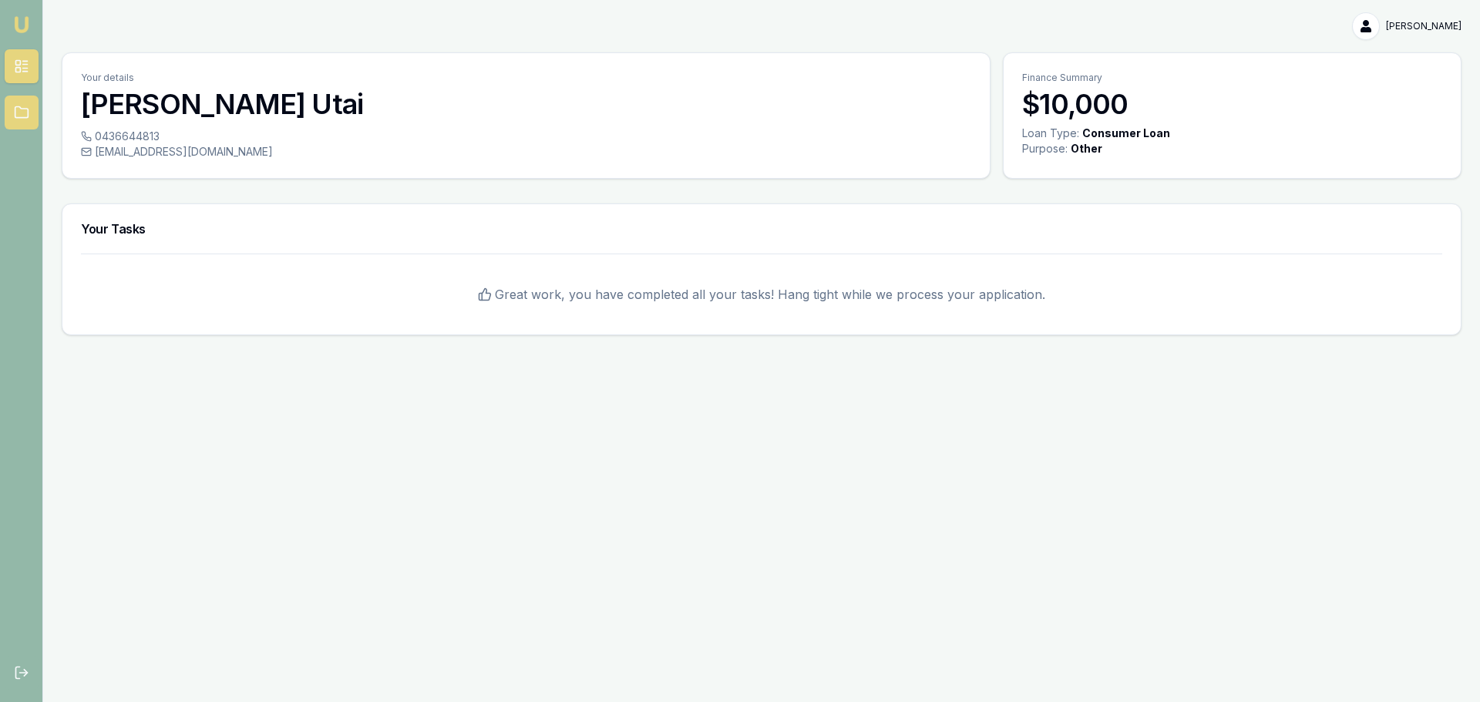
click at [12, 108] on link at bounding box center [22, 113] width 34 height 34
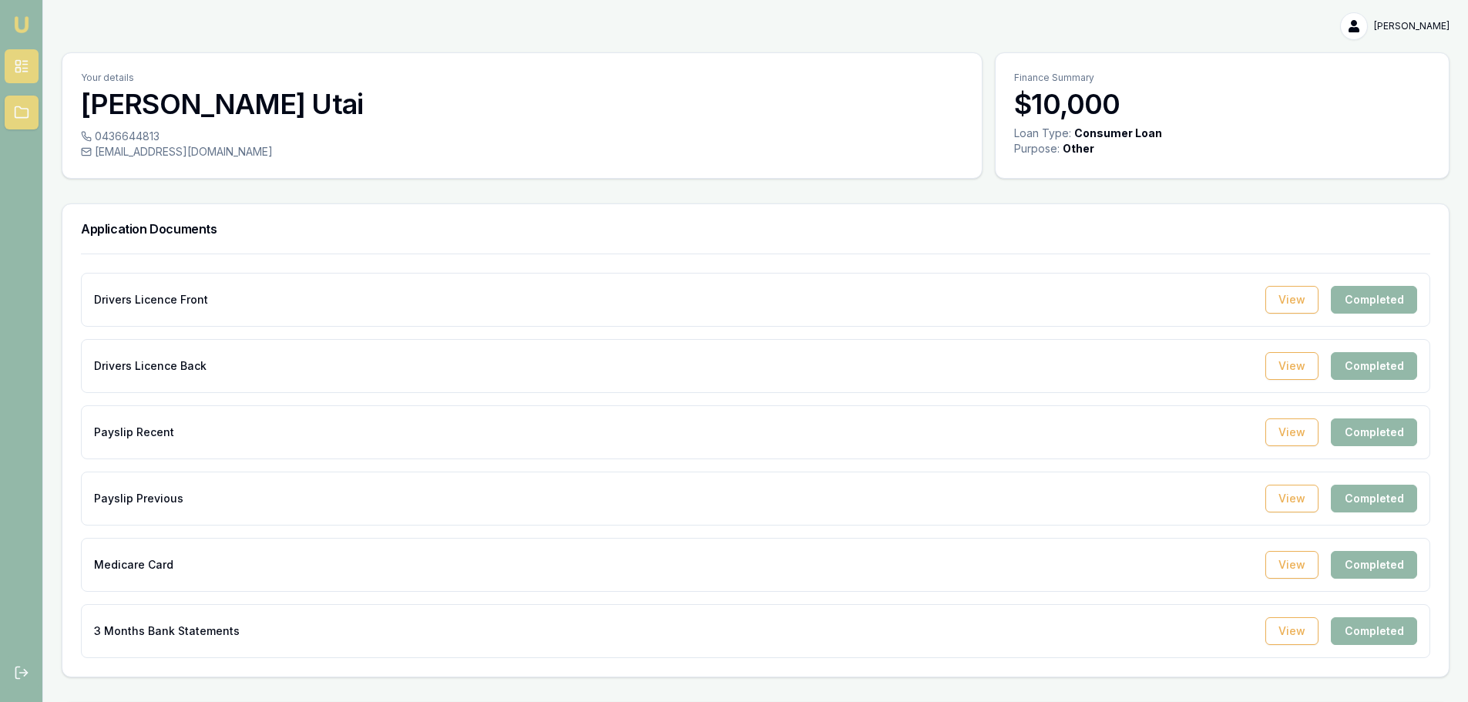
click at [18, 58] on link at bounding box center [22, 66] width 34 height 34
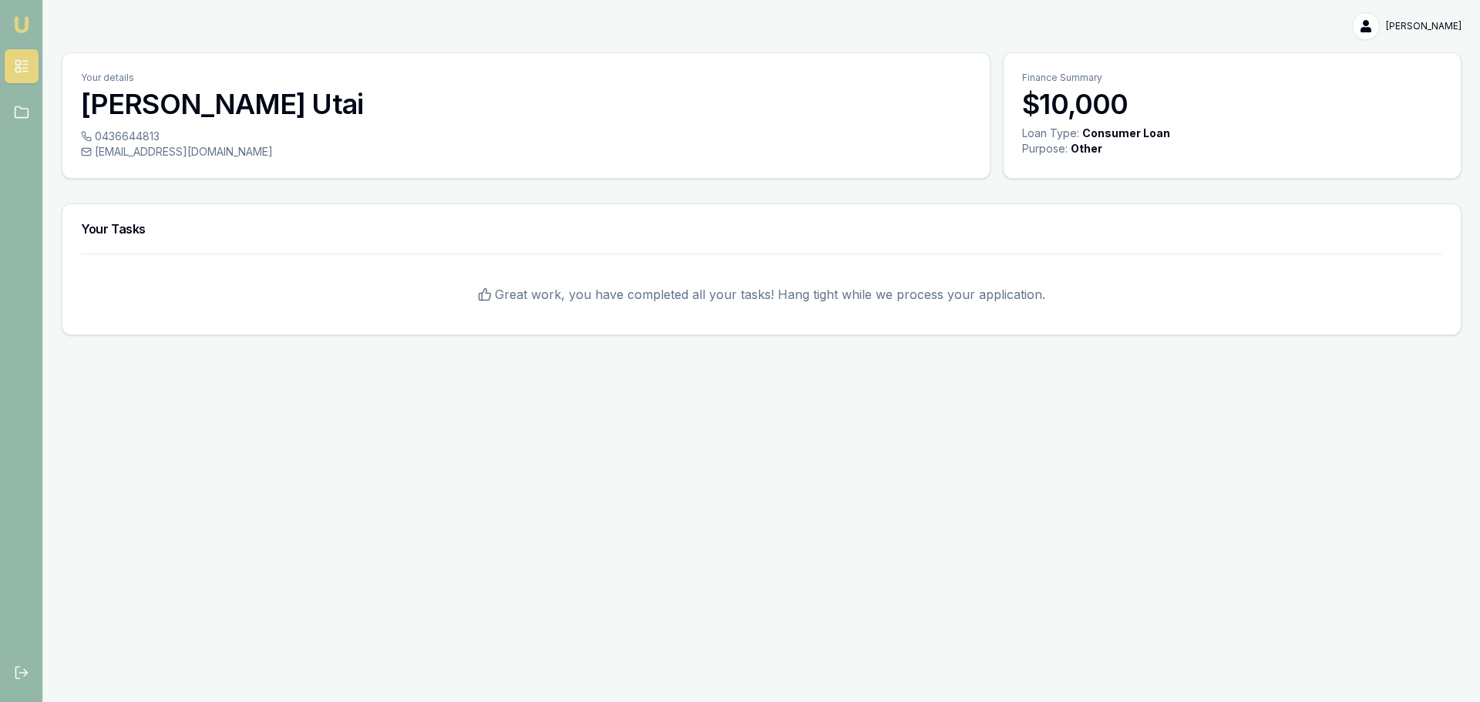
click at [32, 21] on link "Emu Broker" at bounding box center [21, 24] width 25 height 25
click at [1435, 24] on html "Emu Broker gloria Utai Toggle Menu Your details gloria Utai 0436644813 gloriahe…" at bounding box center [740, 351] width 1480 height 702
click at [1420, 57] on div "My Account" at bounding box center [1411, 59] width 91 height 25
click at [15, 18] on html "Emu Broker gloria Utai Toggle Menu Your details gloria Utai 0436644813 gloriahe…" at bounding box center [740, 351] width 1480 height 702
drag, startPoint x: 22, startPoint y: 5, endPoint x: 284, endPoint y: 96, distance: 277.6
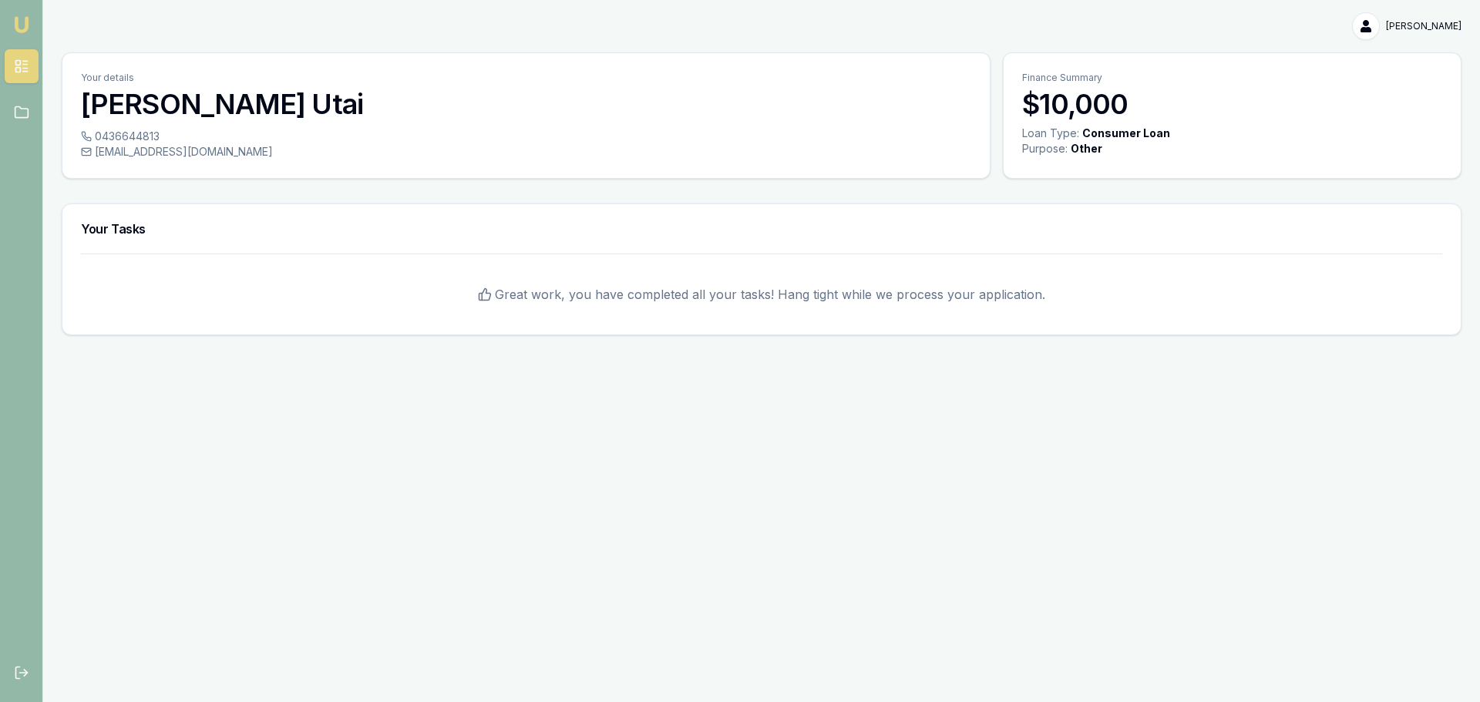
click at [284, 96] on h3 "gloria Utai" at bounding box center [526, 104] width 890 height 31
click at [27, 26] on img at bounding box center [21, 24] width 18 height 18
click at [18, 64] on icon at bounding box center [21, 66] width 15 height 15
click at [23, 22] on img at bounding box center [21, 24] width 18 height 18
click at [15, 68] on rect at bounding box center [17, 70] width 5 height 5
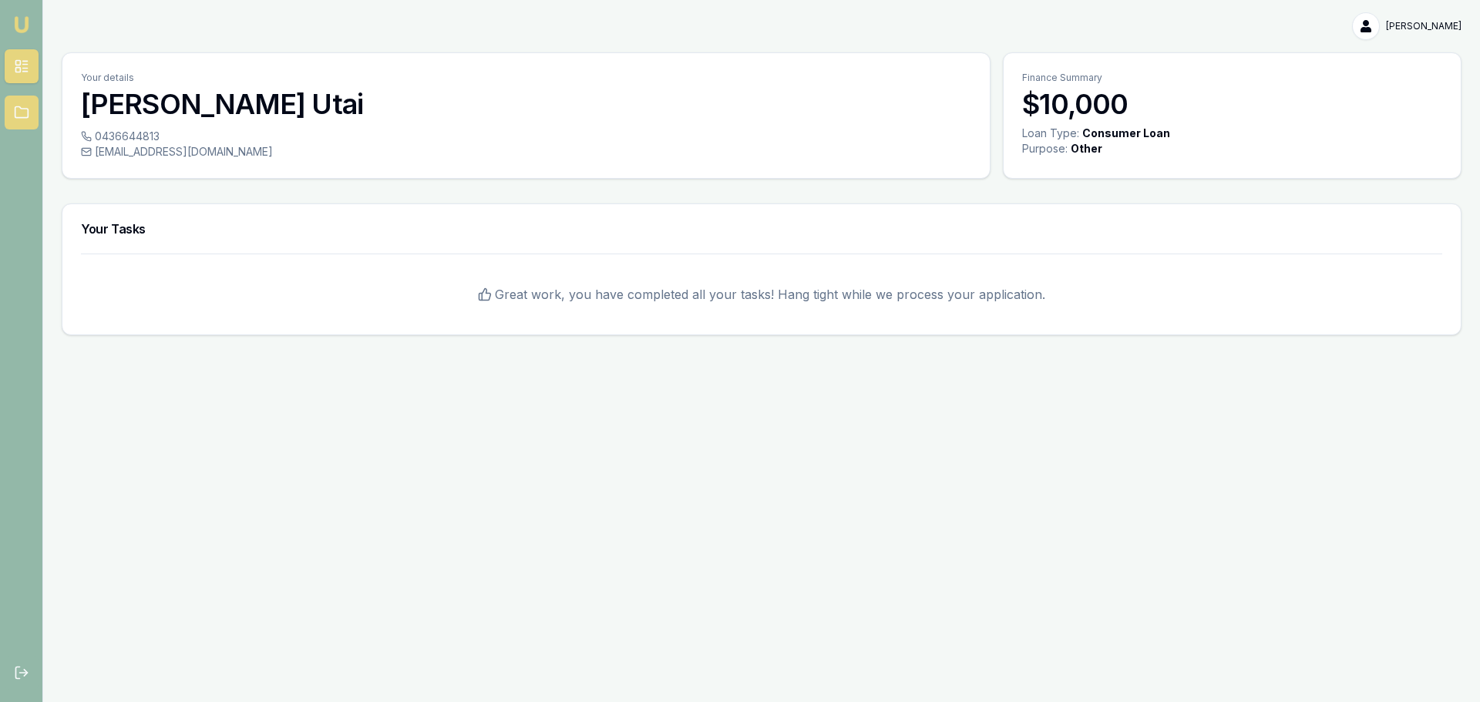
click at [28, 111] on icon at bounding box center [21, 112] width 13 height 11
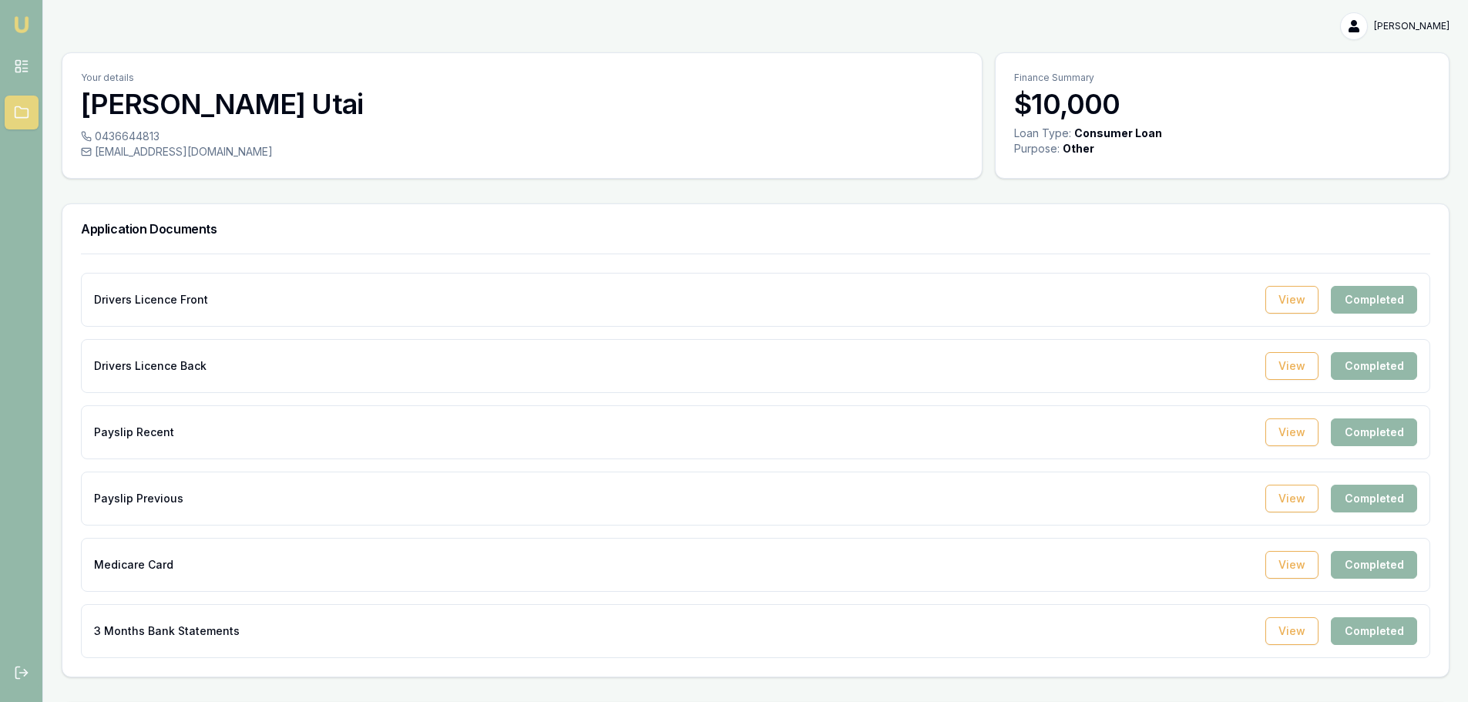
click at [1416, 29] on html "Emu Broker gloria Utai Toggle Menu Your details gloria Utai 0436644813 gloriahe…" at bounding box center [734, 351] width 1468 height 702
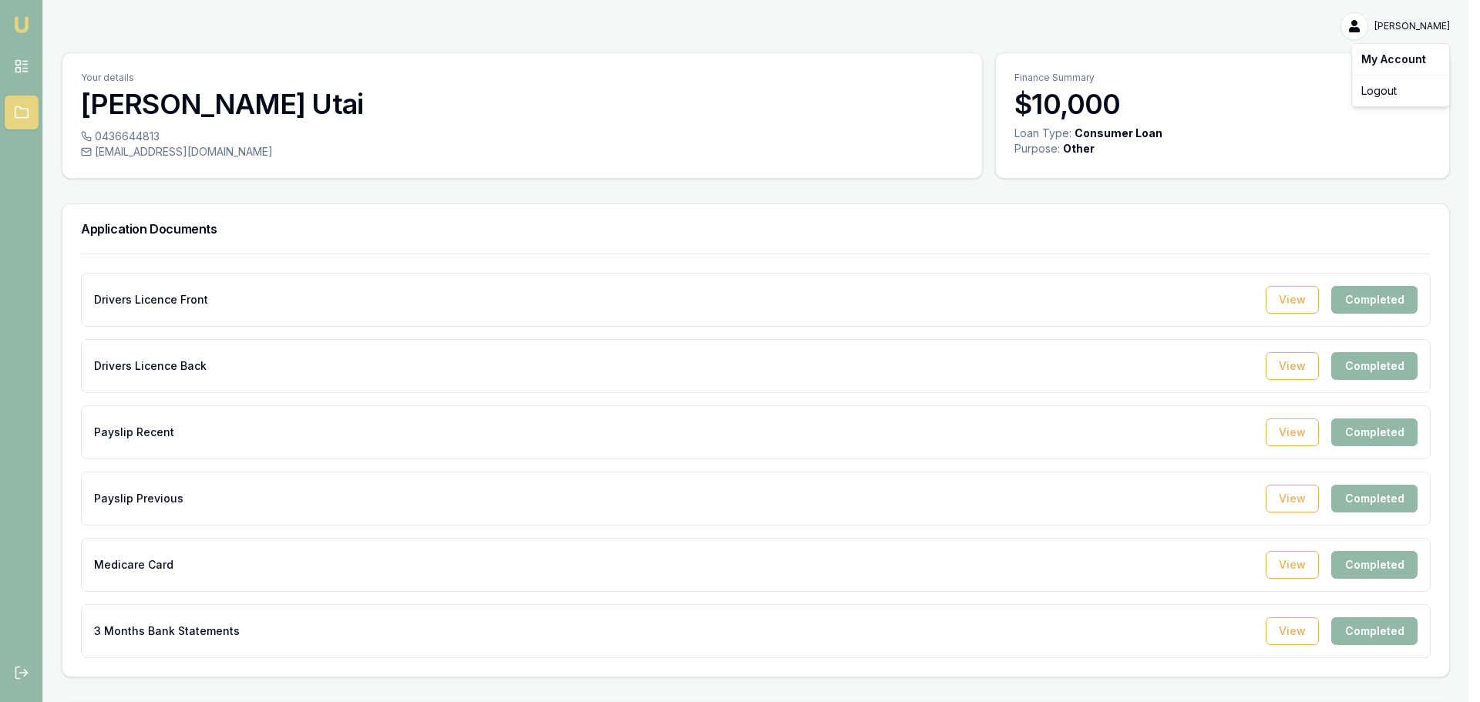
click at [1396, 56] on div "My Account" at bounding box center [1400, 59] width 91 height 25
click at [18, 17] on html "Emu Broker gloria Utai Toggle Menu Your details gloria Utai 0436644813 gloriahe…" at bounding box center [740, 351] width 1480 height 702
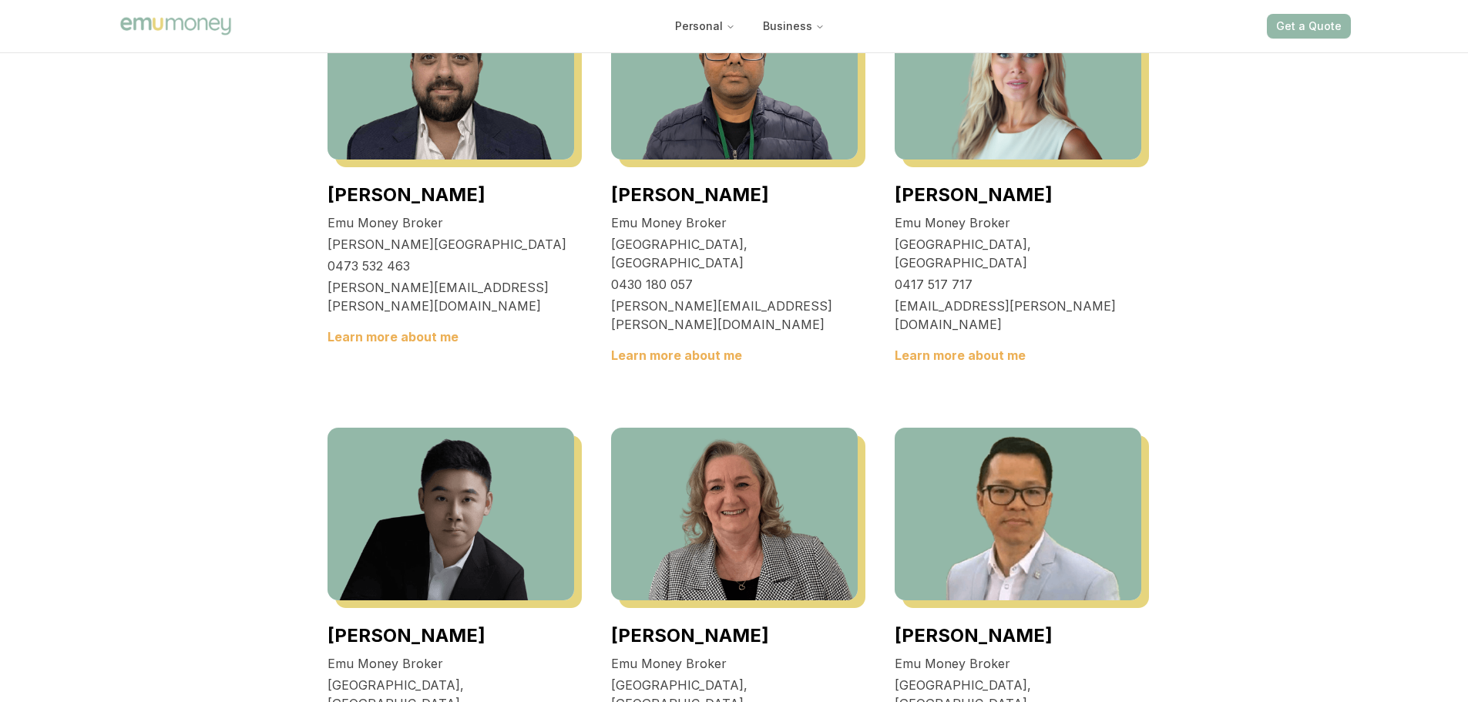
scroll to position [3330, 0]
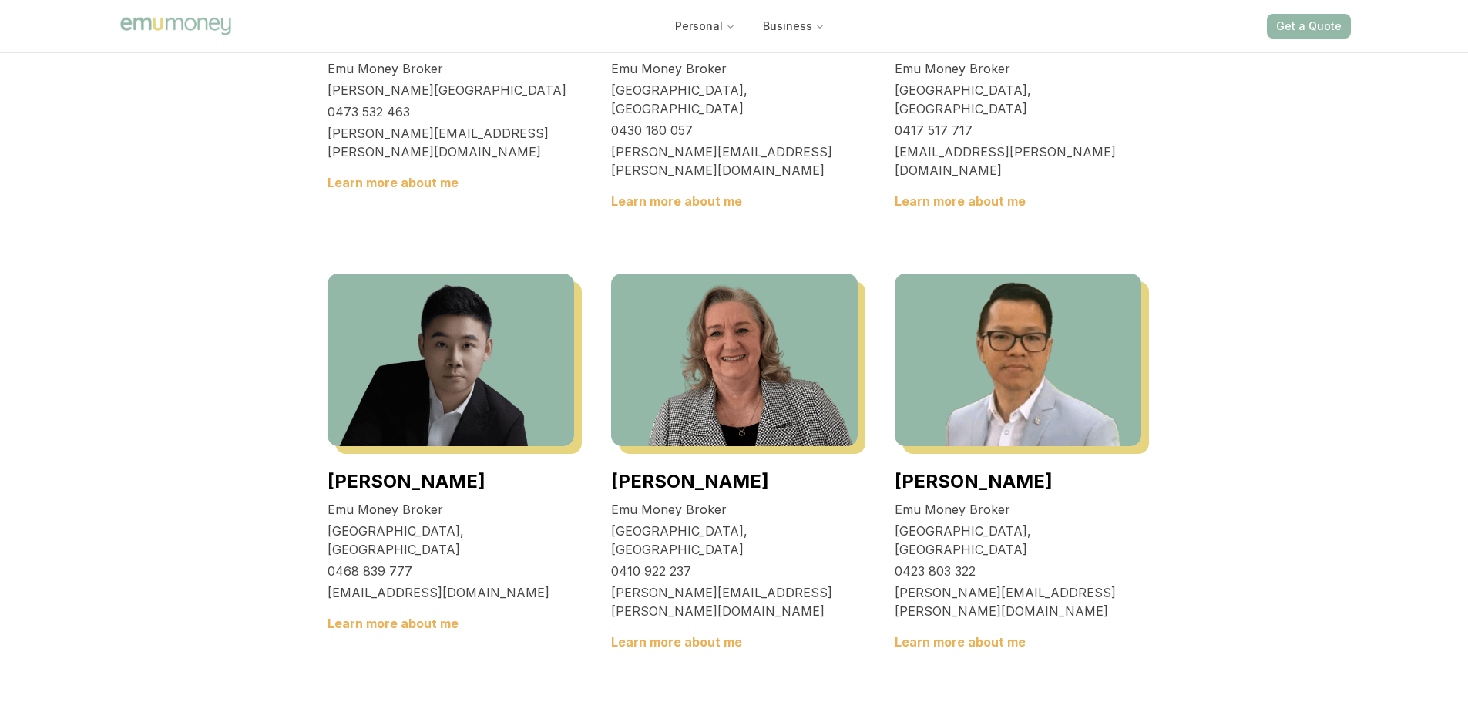
click at [963, 634] on link "Learn more about me" at bounding box center [960, 641] width 131 height 15
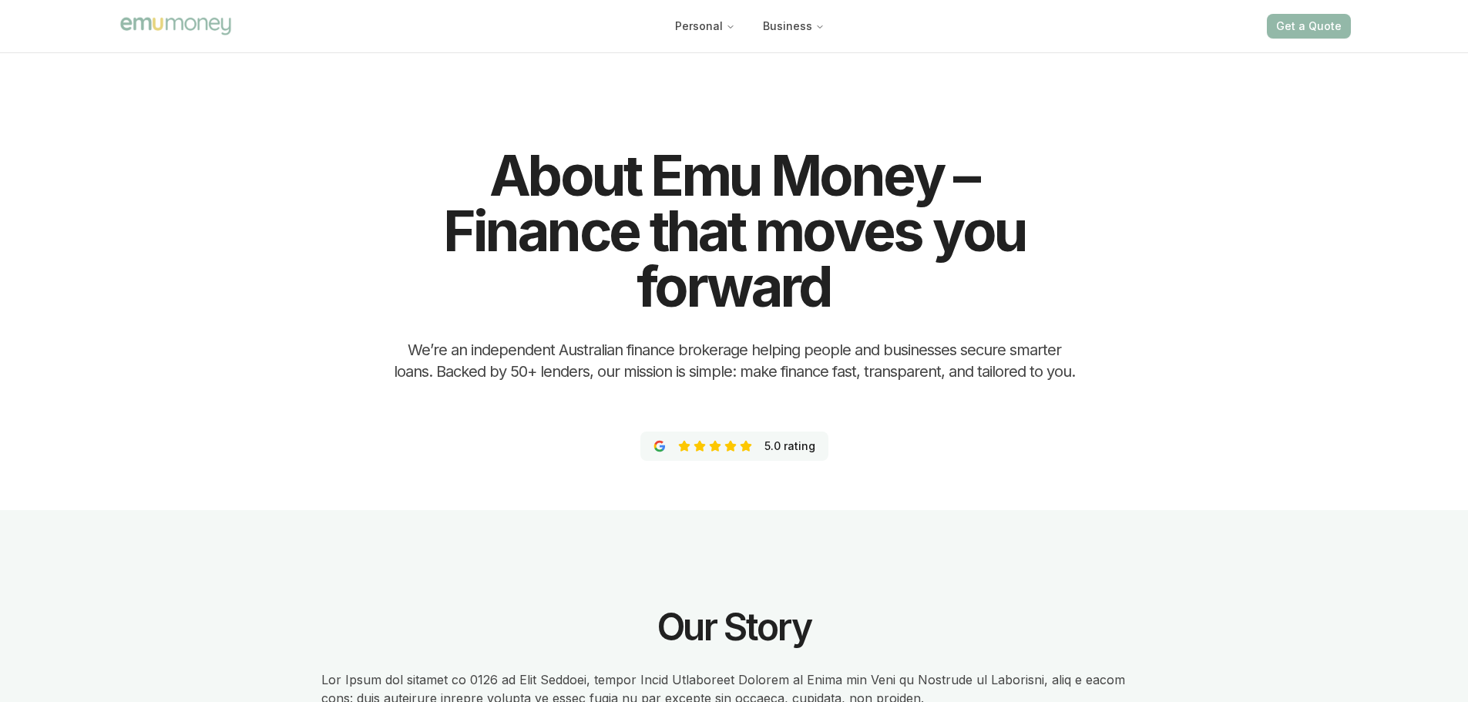
scroll to position [3503, 0]
